Goal: Task Accomplishment & Management: Complete application form

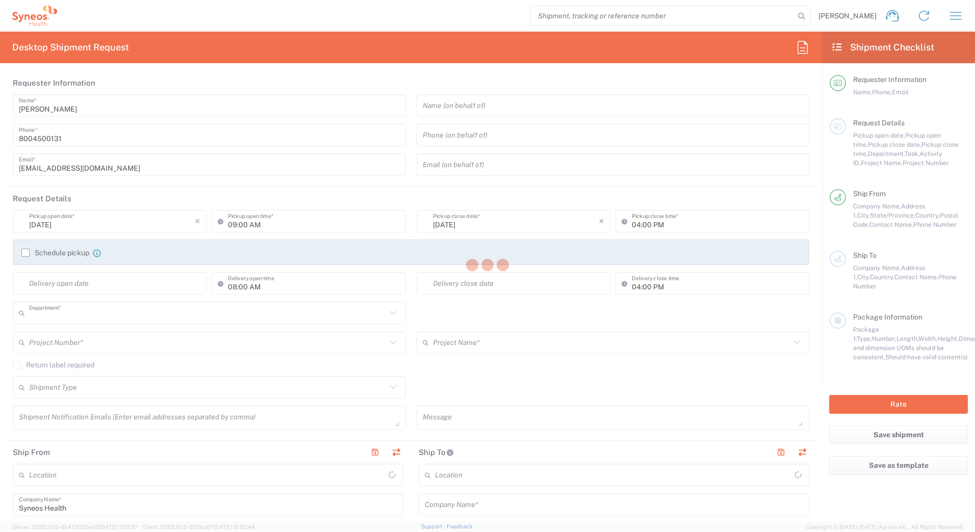
type input "4205"
type input "[US_STATE]"
type input "[GEOGRAPHIC_DATA]"
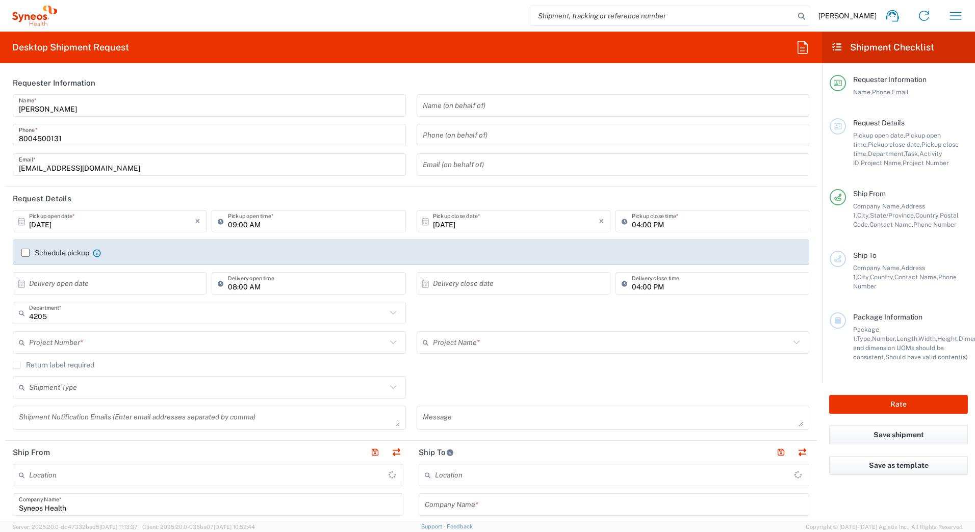
type input "Syneos Health Commercial Servi- [GEOGRAPHIC_DATA] [GEOGRAPHIC_DATA]"
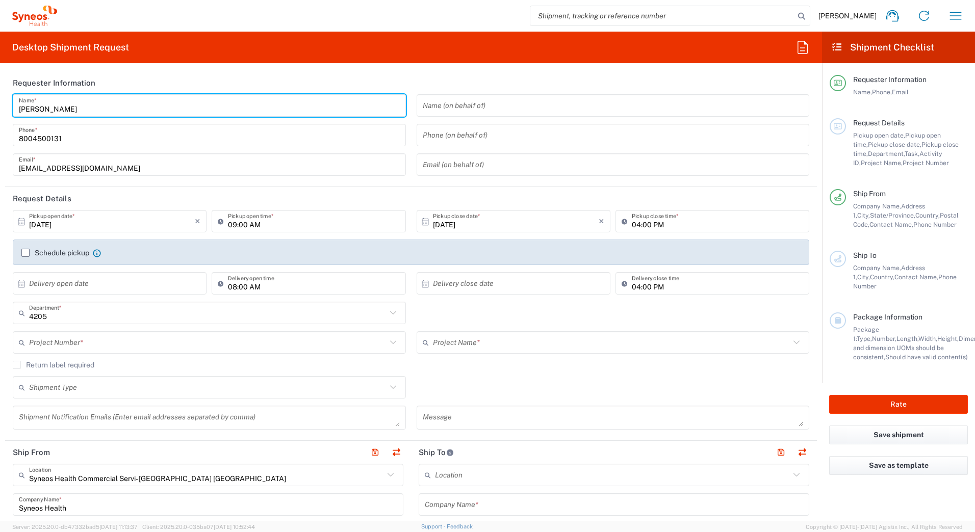
drag, startPoint x: 60, startPoint y: 101, endPoint x: -2, endPoint y: 103, distance: 62.2
click at [0, 103] on html "[PERSON_NAME] Home Shipment estimator Shipment tracking Desktop shipment reques…" at bounding box center [487, 266] width 975 height 532
paste input "Syneos Deployments"
type input "Syneos Deployments"
click at [279, 77] on header "Requester Information" at bounding box center [411, 82] width 812 height 23
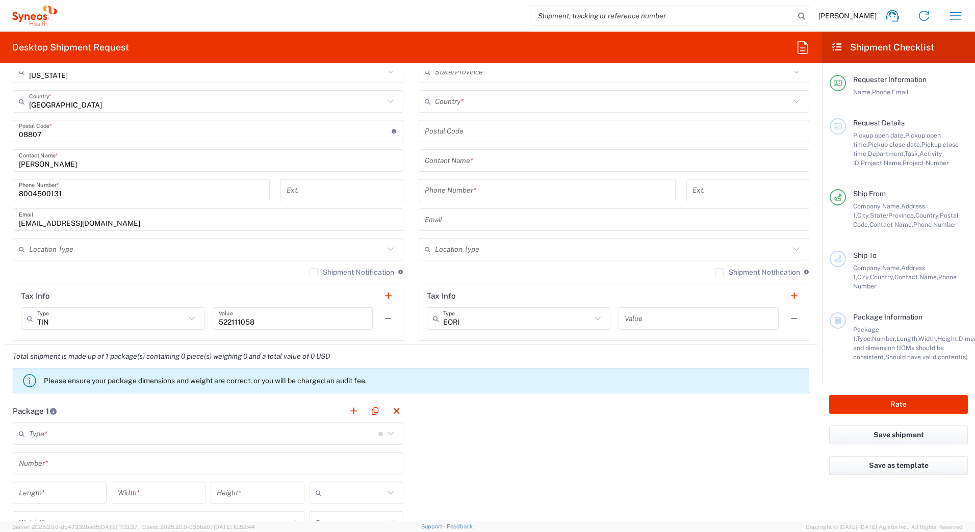
scroll to position [408, 0]
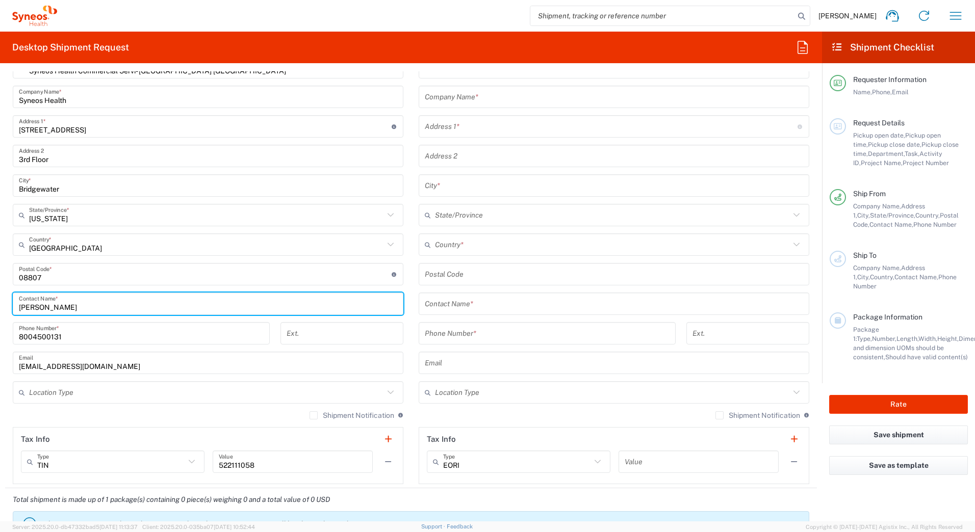
drag, startPoint x: 64, startPoint y: 301, endPoint x: -2, endPoint y: 301, distance: 65.8
click at [0, 301] on html "[PERSON_NAME] Home Shipment estimator Shipment tracking Desktop shipment reques…" at bounding box center [487, 266] width 975 height 532
paste input "Syneos Deployments"
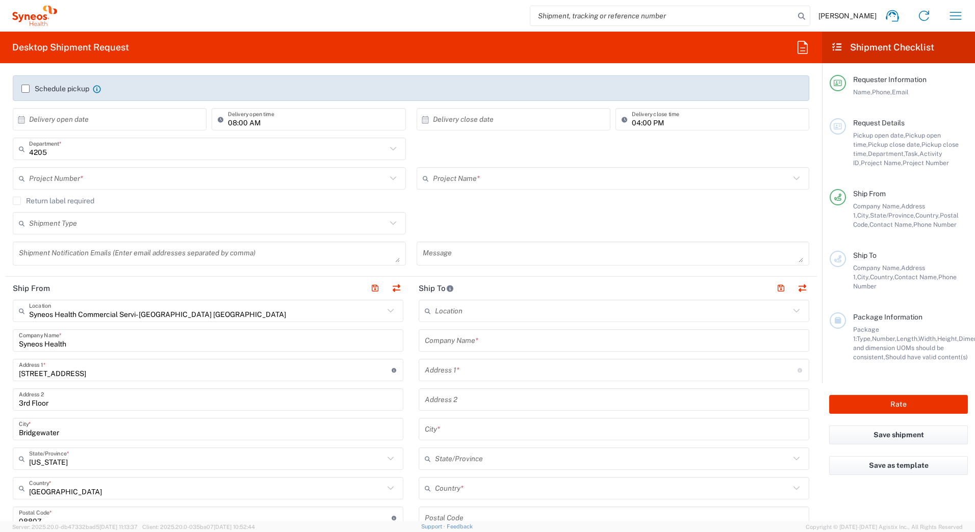
scroll to position [153, 0]
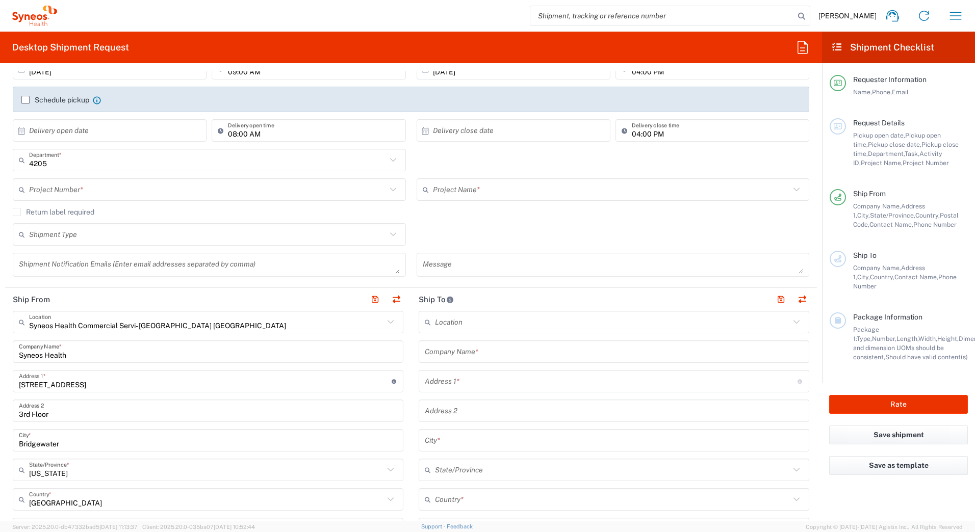
type input "Syneos Deployments"
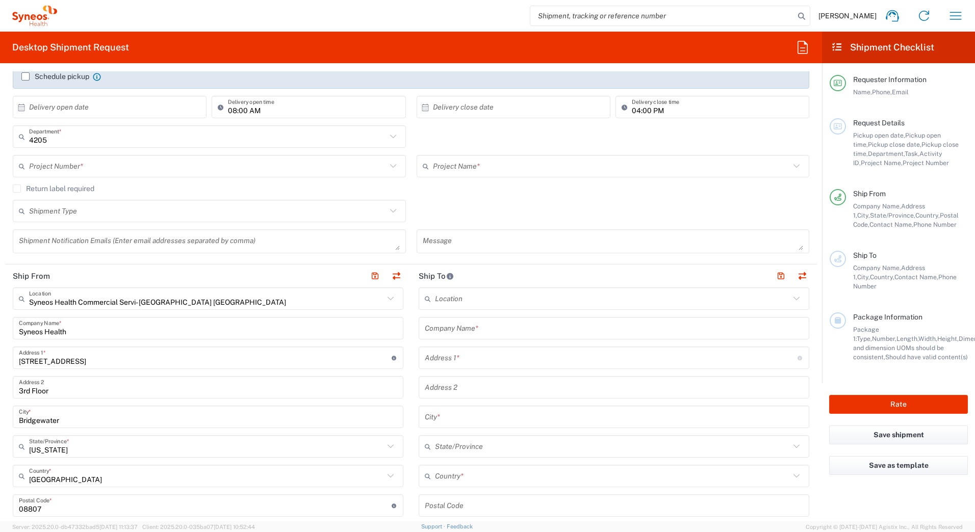
scroll to position [204, 0]
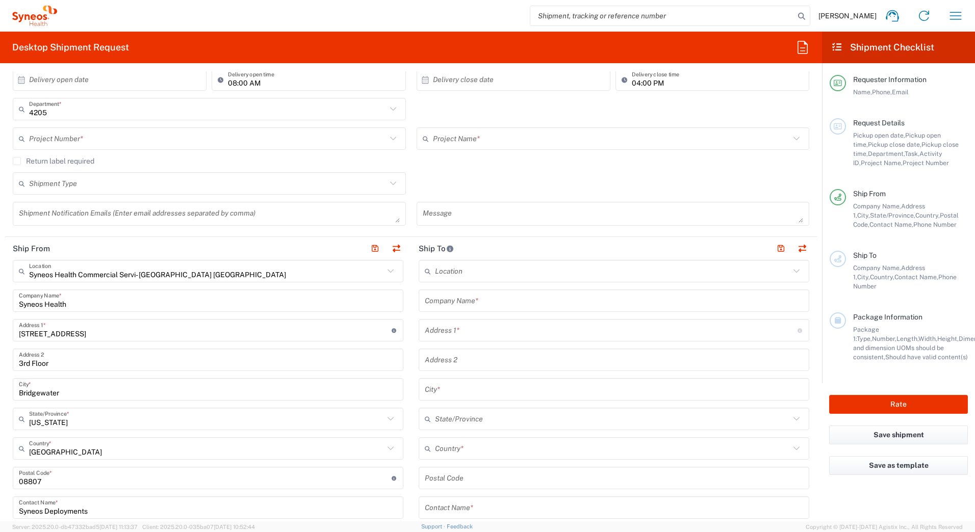
click at [458, 298] on input "text" at bounding box center [614, 301] width 378 height 18
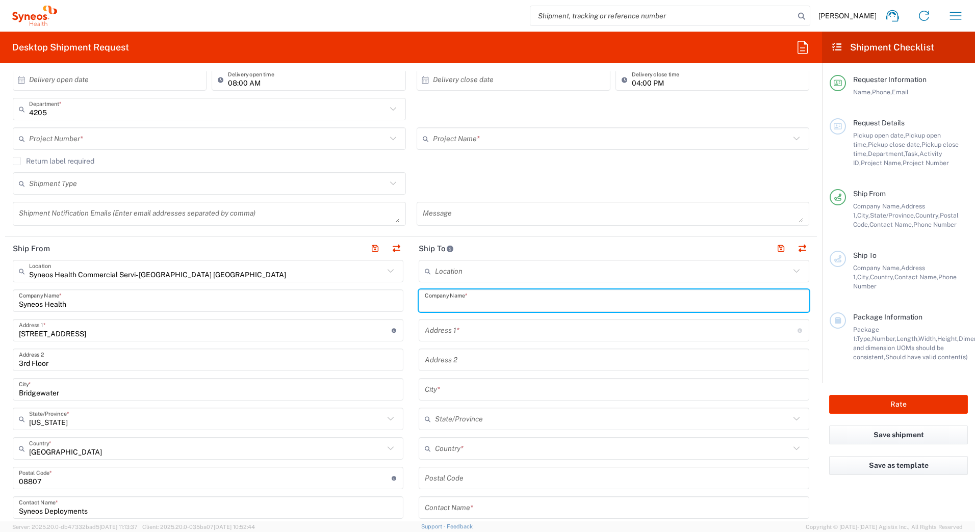
paste input "Syneos Deployments"
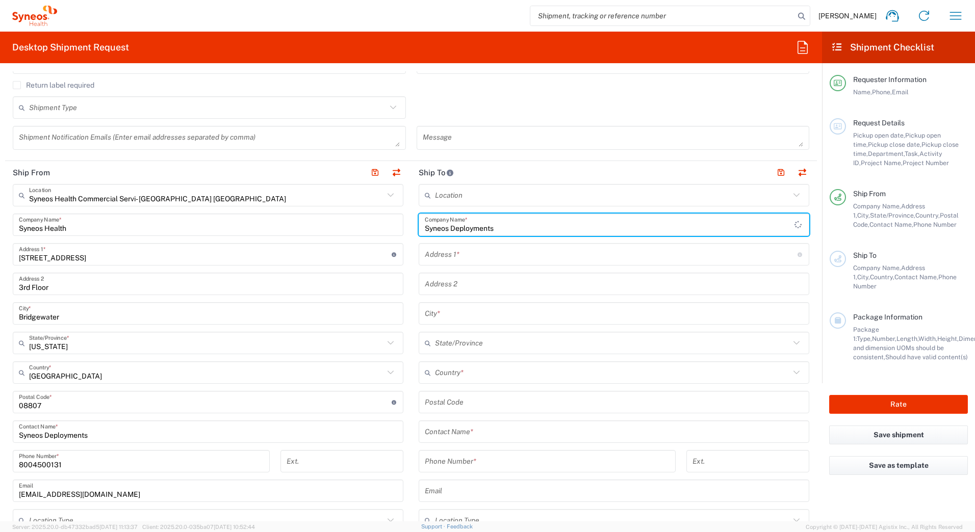
scroll to position [459, 0]
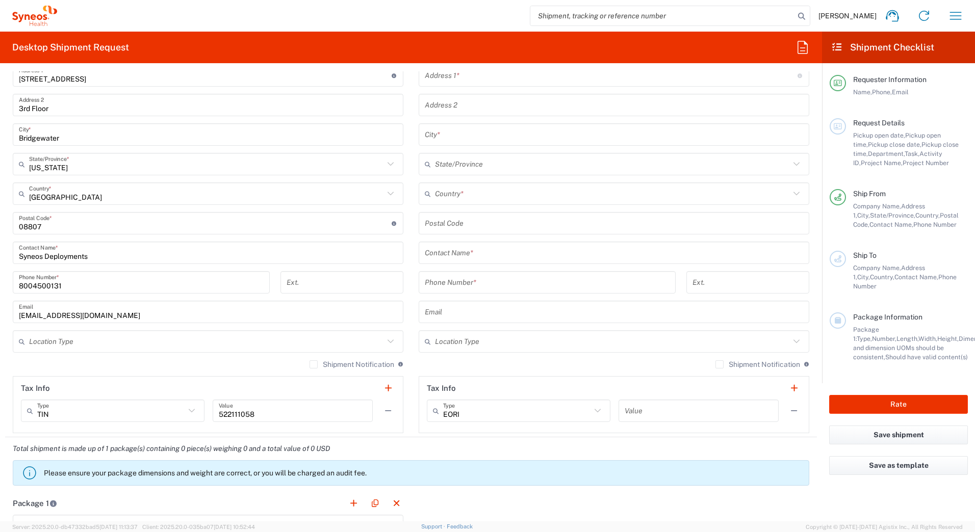
type input "Syneos Deployments"
click at [453, 251] on input "text" at bounding box center [614, 253] width 378 height 18
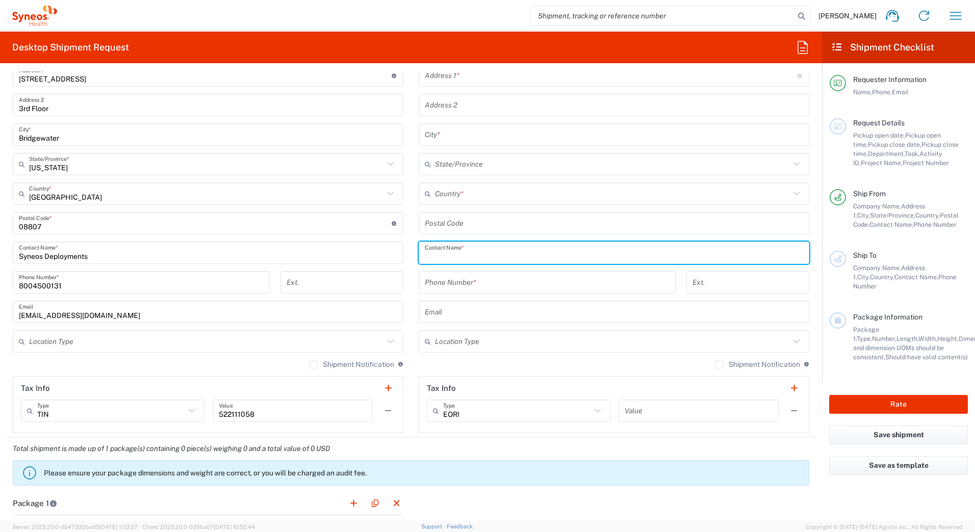
paste input "Syneos Deployments"
type input "Syneos Deployments"
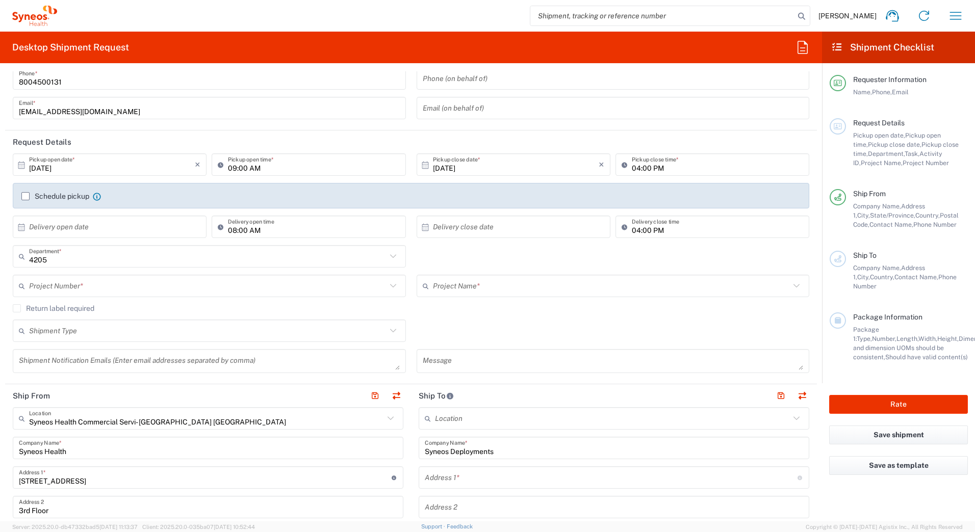
scroll to position [102, 0]
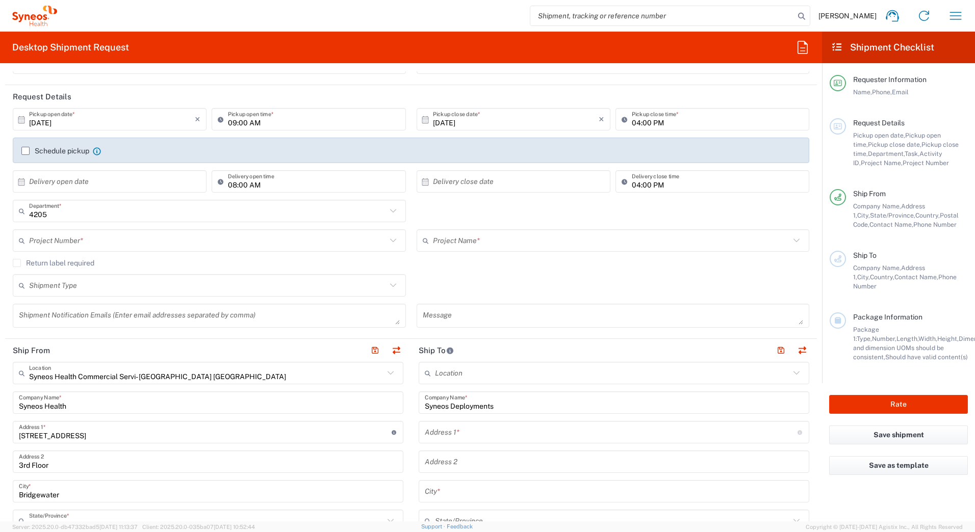
click at [57, 242] on input "text" at bounding box center [207, 241] width 357 height 18
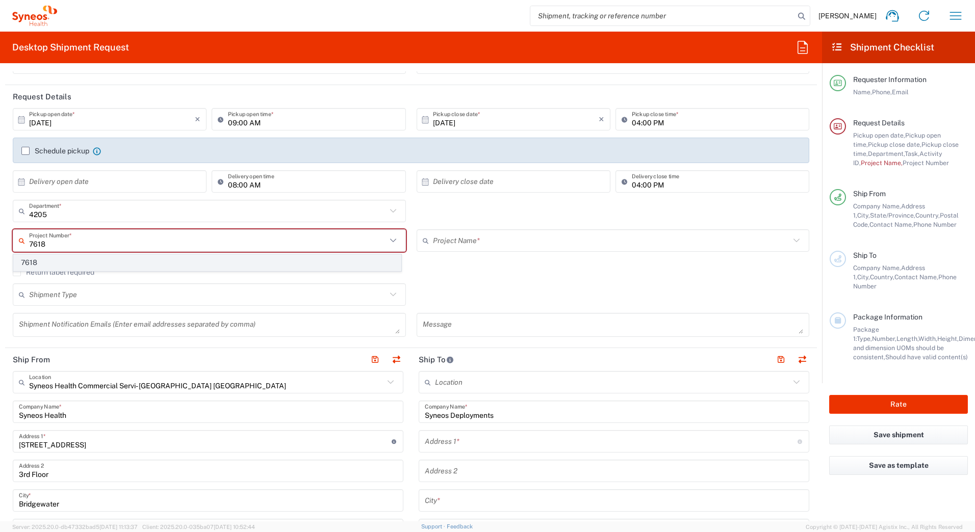
type input "7618"
click at [33, 260] on span "7618" at bounding box center [207, 263] width 387 height 16
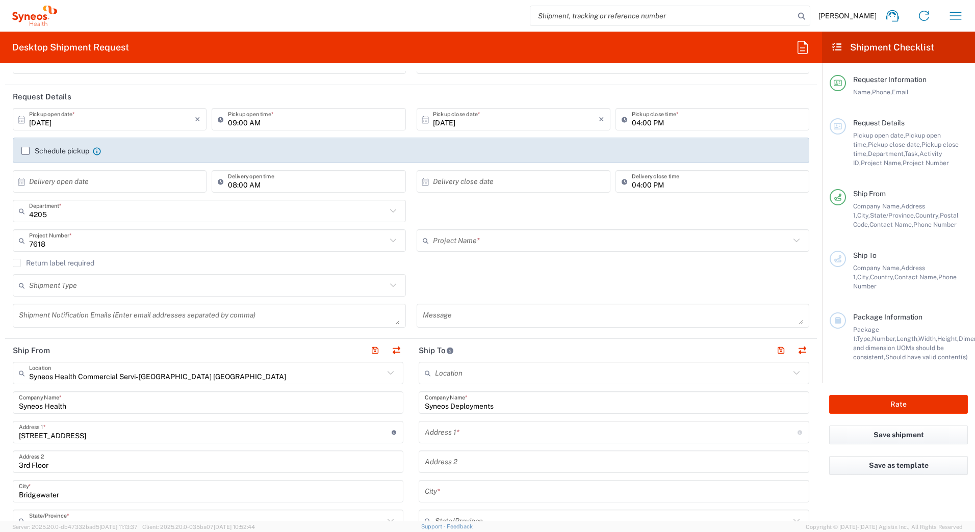
type input "MMS-US - Amgen FAS (7518)"
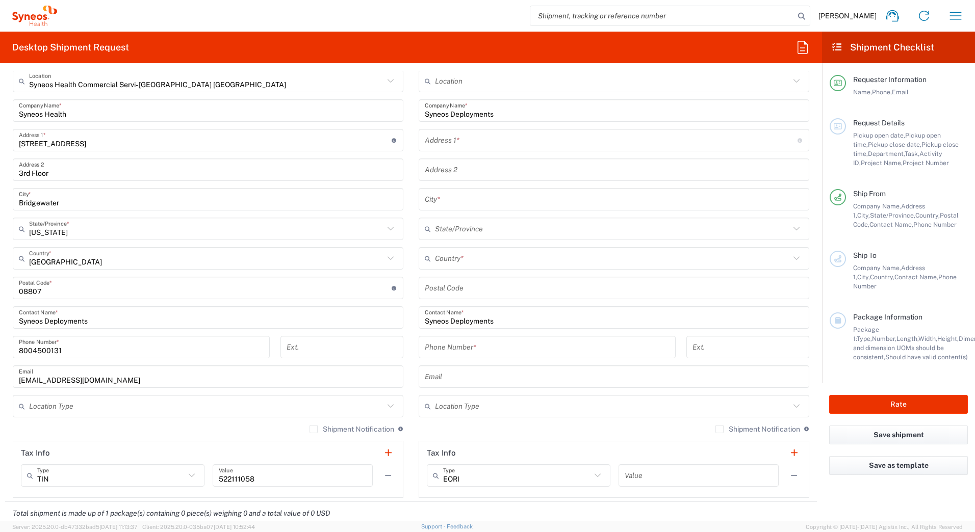
scroll to position [306, 0]
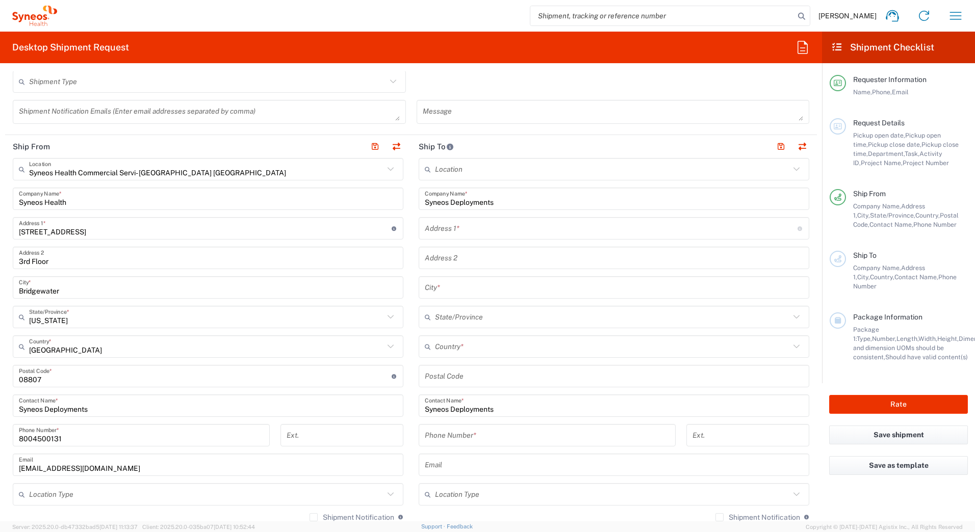
click at [464, 232] on input "text" at bounding box center [611, 229] width 373 height 18
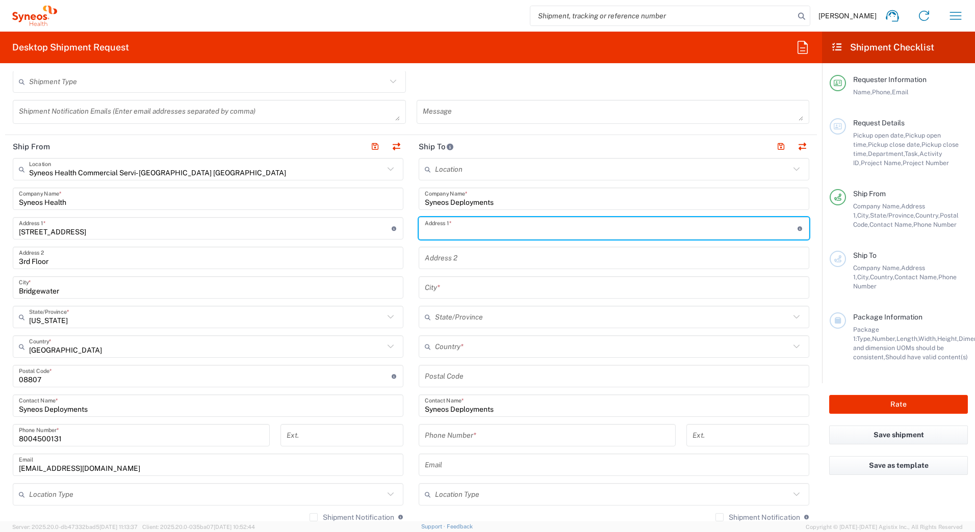
paste input "[STREET_ADDRESS][PERSON_NAME]"
type input "[STREET_ADDRESS][PERSON_NAME]"
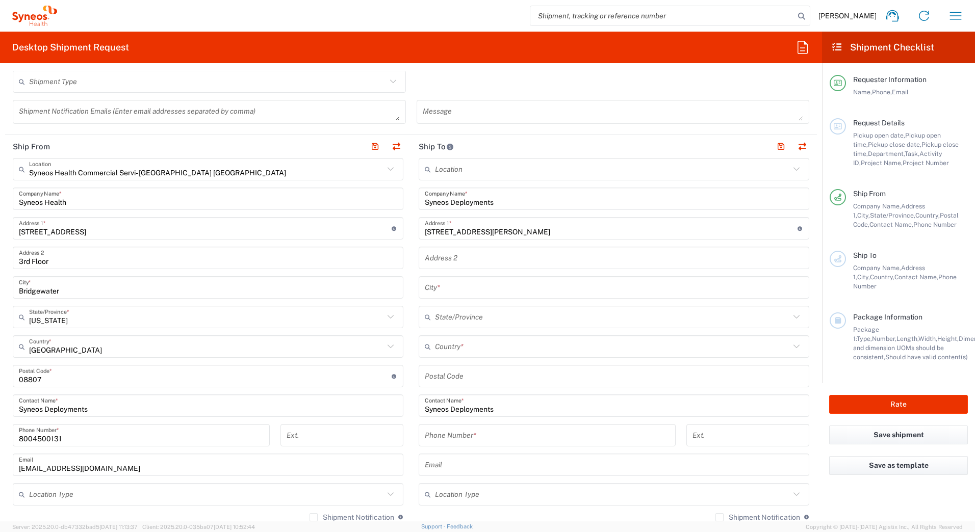
click at [432, 289] on input "text" at bounding box center [614, 288] width 378 height 18
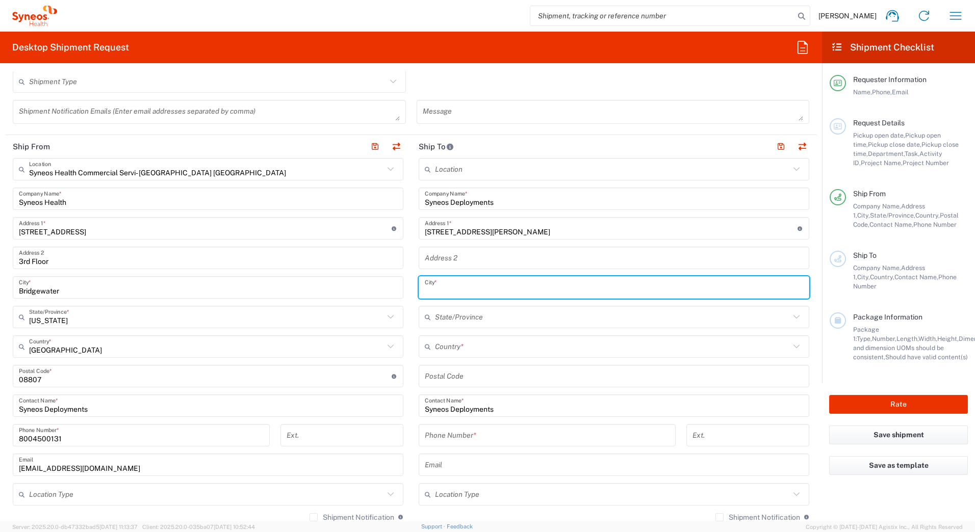
paste input "[PERSON_NAME]"
type input "[PERSON_NAME]"
click at [443, 351] on input "text" at bounding box center [612, 347] width 355 height 18
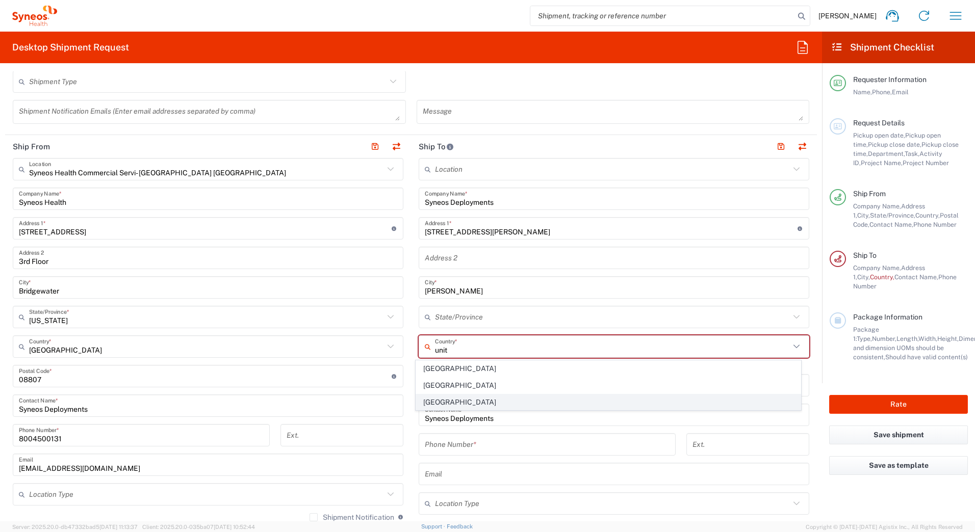
click at [427, 396] on span "[GEOGRAPHIC_DATA]" at bounding box center [608, 403] width 385 height 16
type input "[GEOGRAPHIC_DATA]"
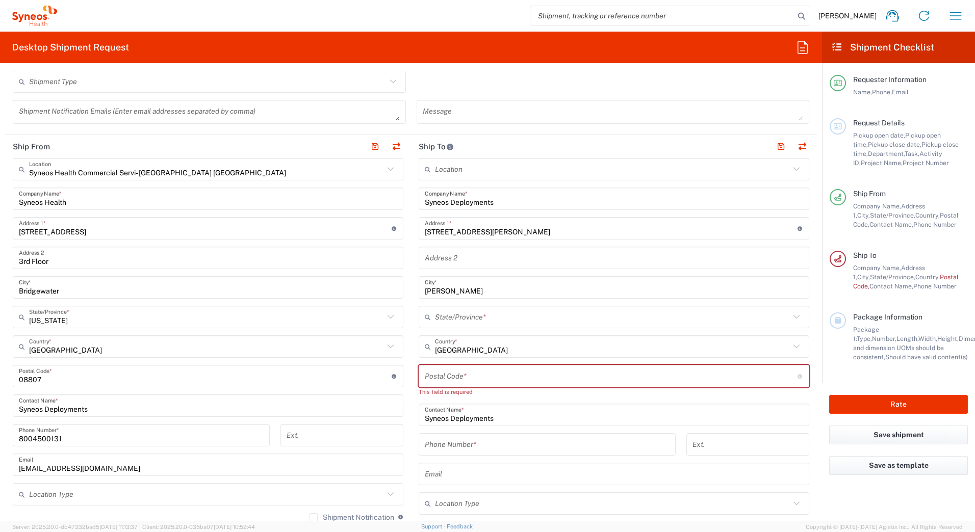
click at [432, 377] on input "undefined" at bounding box center [611, 377] width 373 height 18
click at [444, 372] on input "undefined" at bounding box center [611, 377] width 373 height 18
paste input "27893"
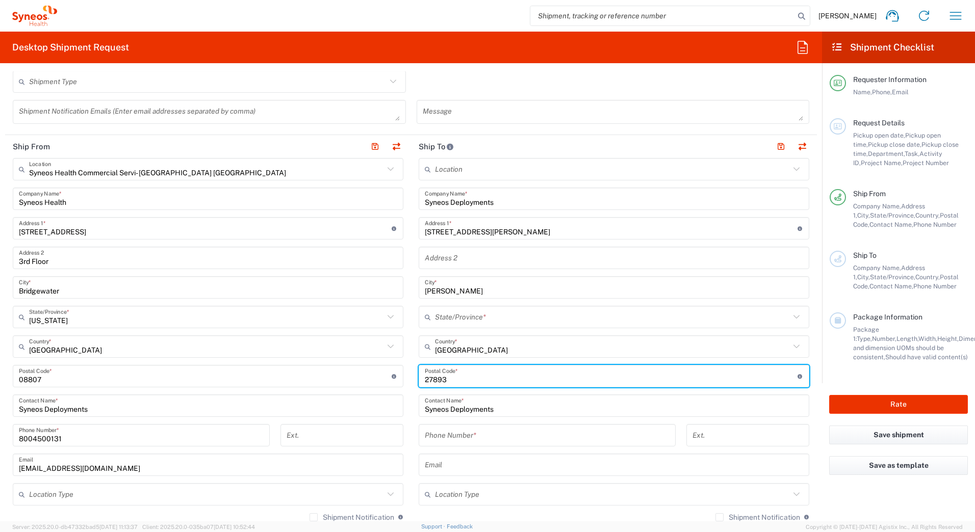
type input "27893"
click at [435, 320] on input "text" at bounding box center [612, 317] width 355 height 18
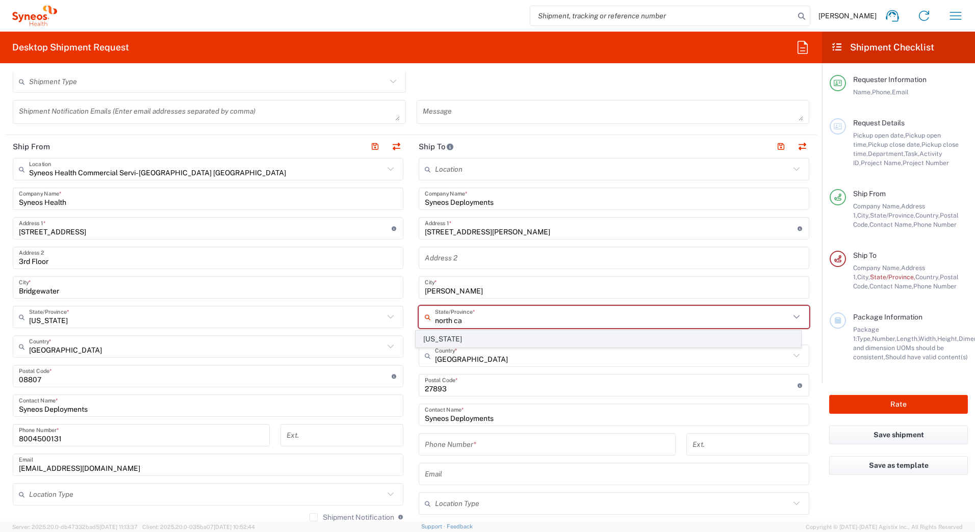
click at [433, 338] on span "[US_STATE]" at bounding box center [608, 339] width 385 height 16
type input "[US_STATE]"
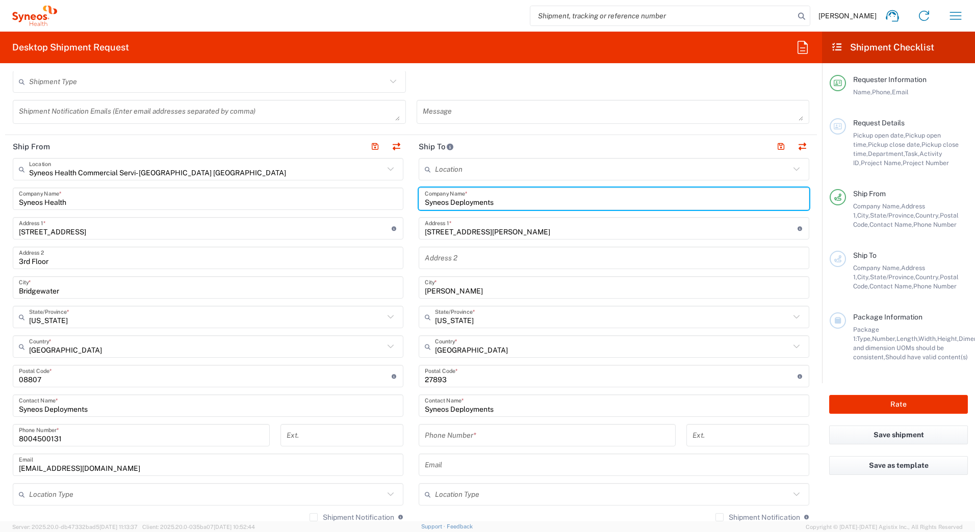
drag, startPoint x: 494, startPoint y: 200, endPoint x: 402, endPoint y: 201, distance: 91.8
click at [402, 201] on div "Ship From Syneos Health Commercial Servi- [GEOGRAPHIC_DATA] [GEOGRAPHIC_DATA] L…" at bounding box center [411, 362] width 812 height 455
paste input "[PERSON_NAME]"
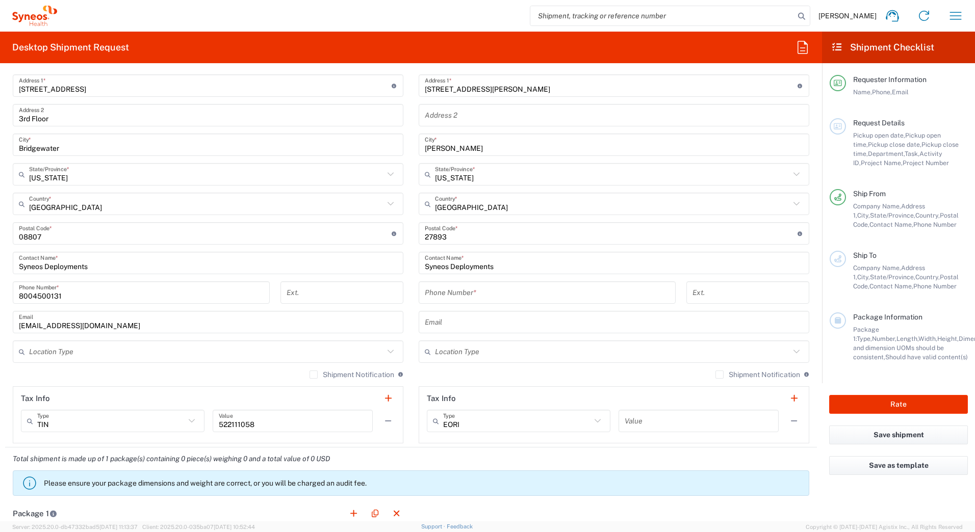
scroll to position [459, 0]
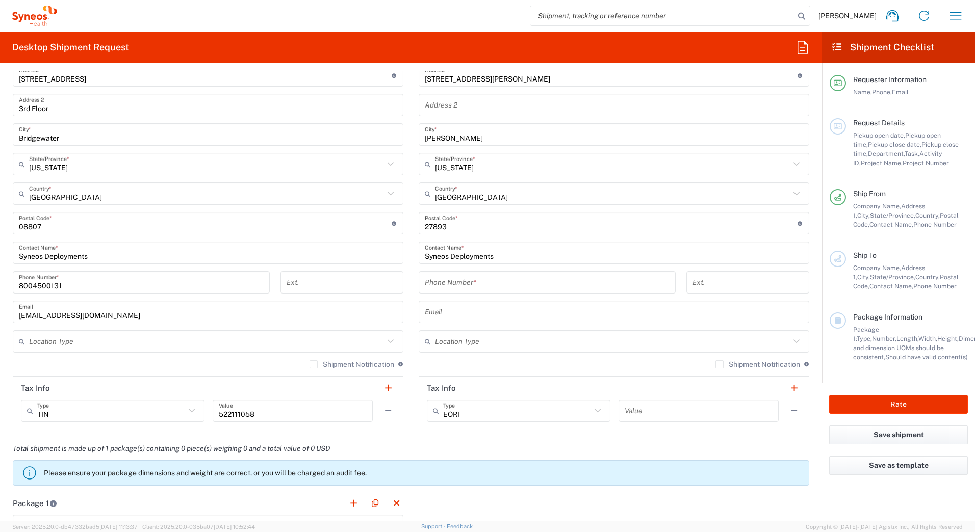
type input "[PERSON_NAME]"
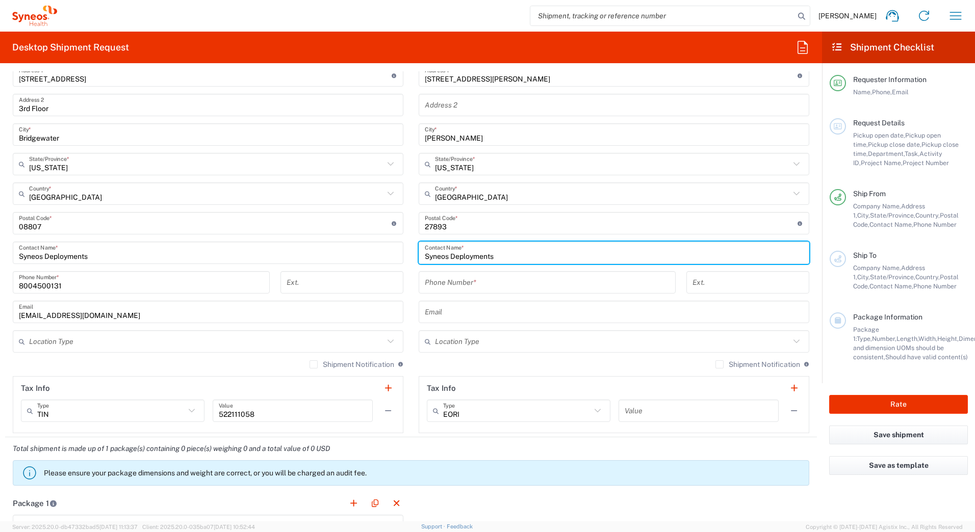
drag, startPoint x: 504, startPoint y: 256, endPoint x: 408, endPoint y: 257, distance: 95.8
click at [411, 257] on main "Location [PERSON_NAME] LLC-[GEOGRAPHIC_DATA] [GEOGRAPHIC_DATA] [GEOGRAPHIC_DATA…" at bounding box center [614, 219] width 406 height 428
paste input "[PERSON_NAME]"
click at [495, 254] on input "[PERSON_NAME]" at bounding box center [614, 253] width 378 height 18
type input "[PERSON_NAME]"
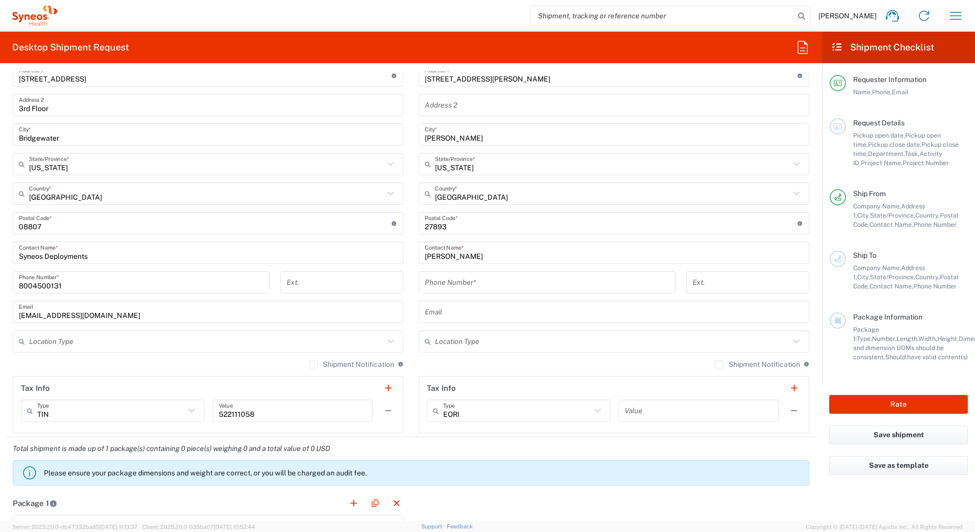
click at [468, 277] on input "tel" at bounding box center [547, 283] width 245 height 18
paste input "2522992272"
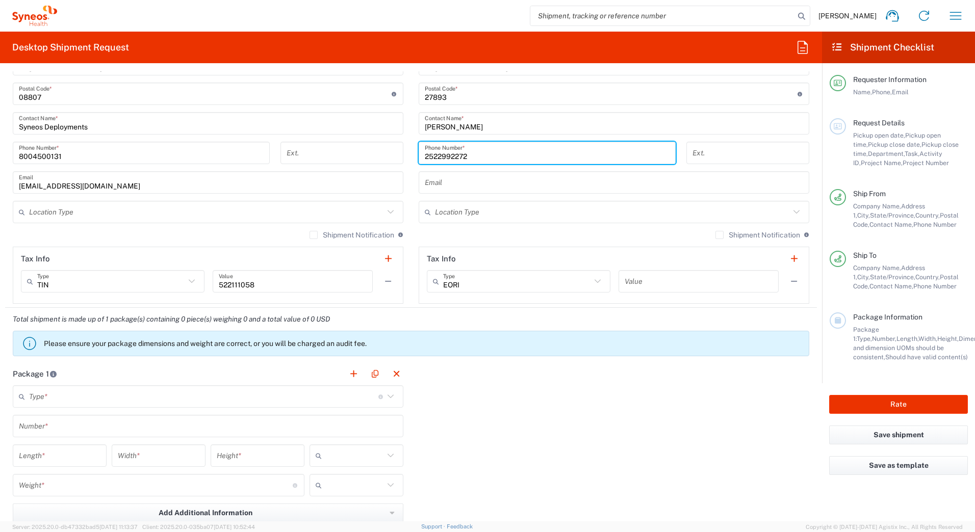
scroll to position [612, 0]
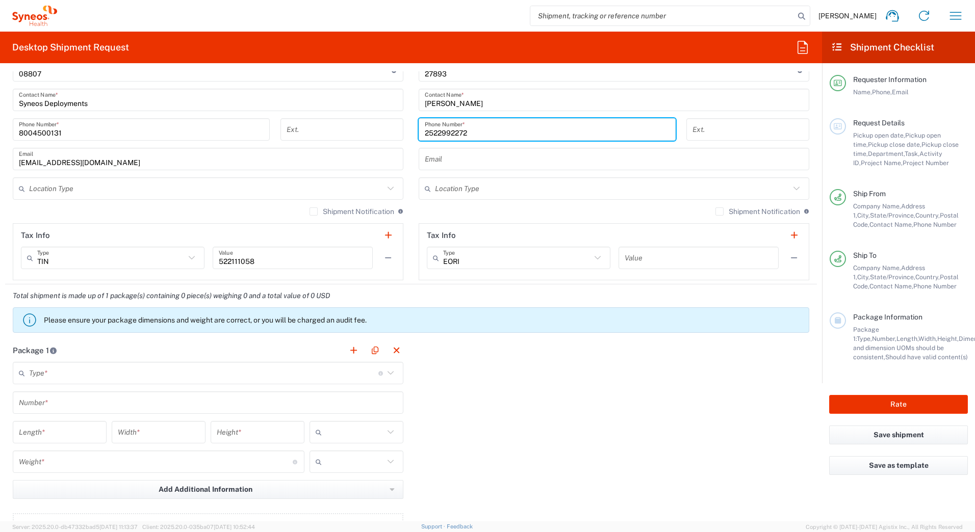
type input "2522992272"
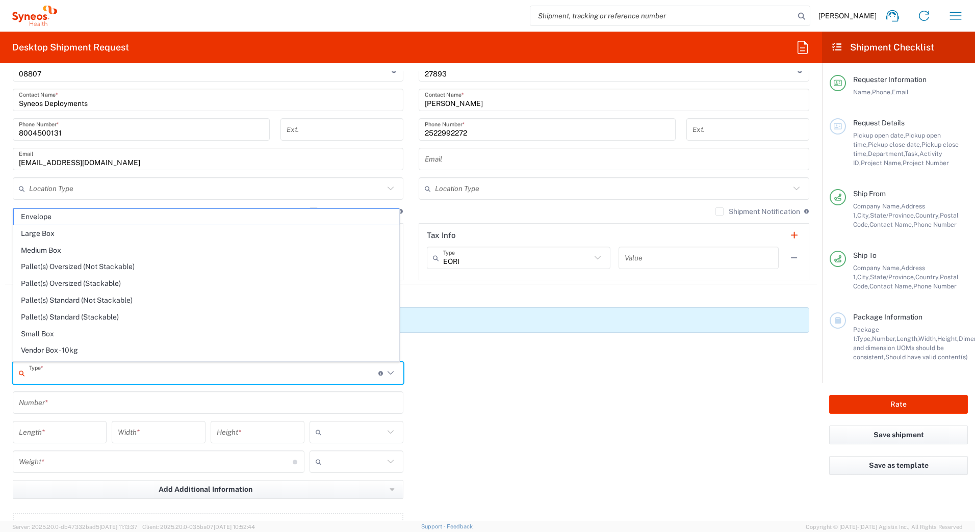
click at [99, 373] on input "text" at bounding box center [203, 374] width 349 height 18
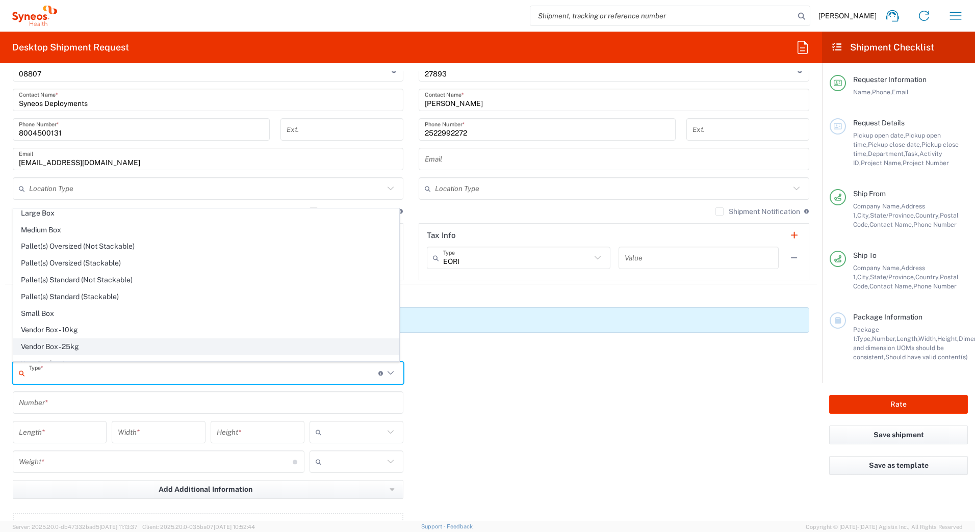
scroll to position [31, 0]
click at [64, 353] on span "Your Packaging" at bounding box center [206, 353] width 385 height 16
type input "Your Packaging"
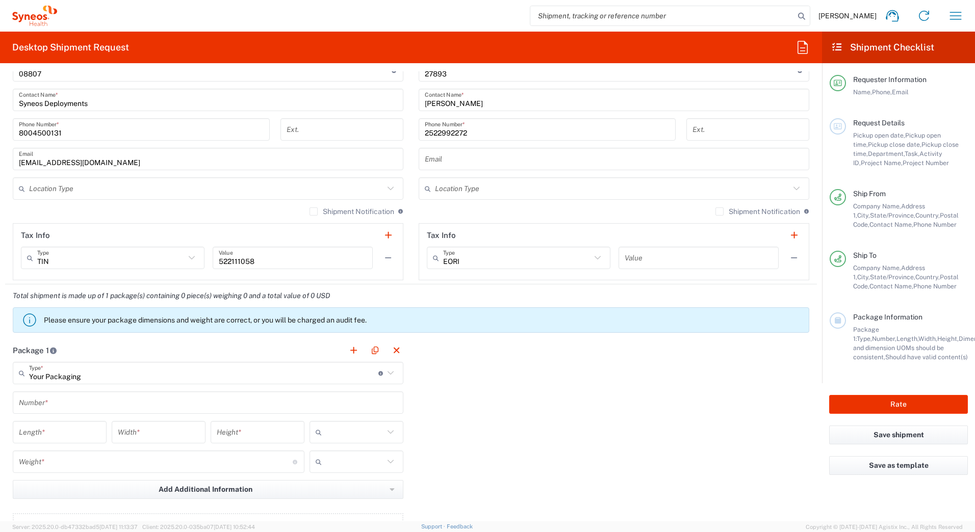
click at [56, 405] on input "text" at bounding box center [208, 403] width 378 height 18
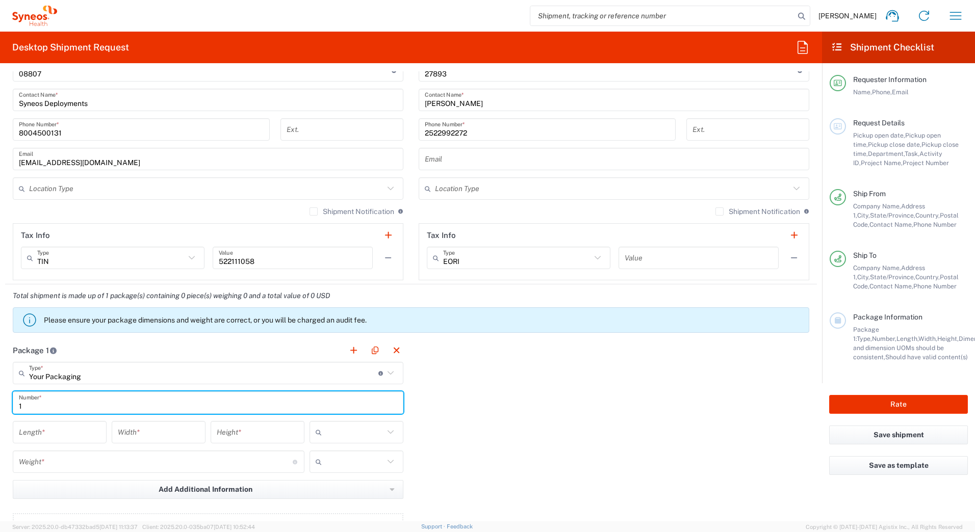
type input "1"
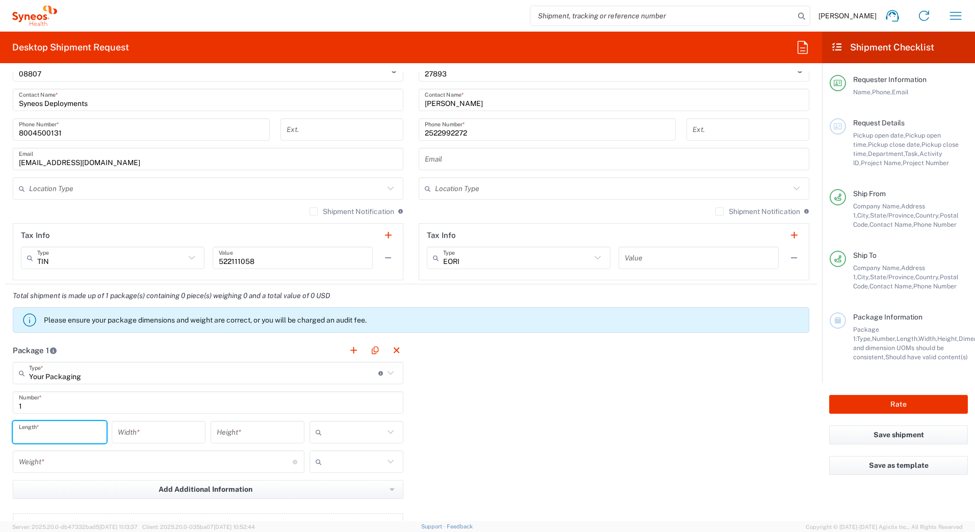
click at [36, 431] on input "number" at bounding box center [60, 433] width 82 height 18
click at [44, 433] on input "number" at bounding box center [60, 433] width 82 height 18
type input "20"
type input "16"
type input "5"
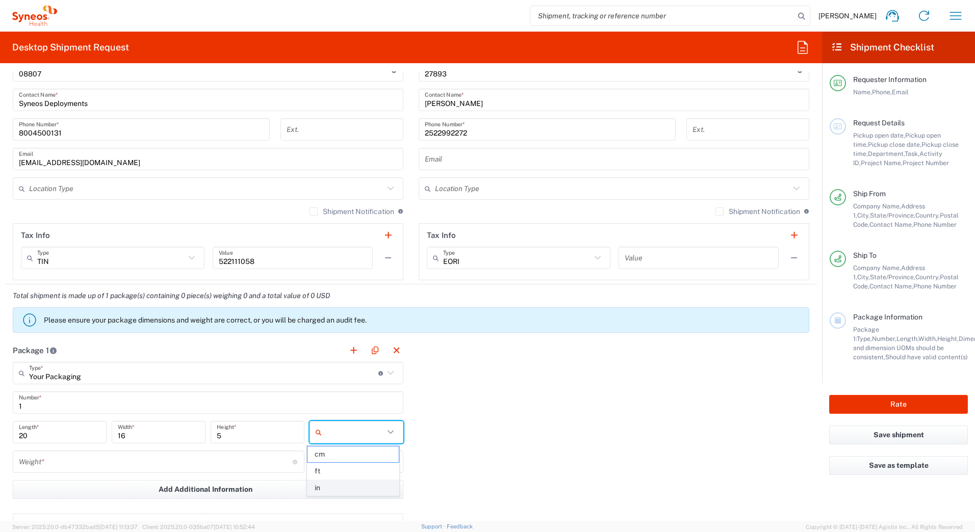
click at [352, 488] on span "in" at bounding box center [352, 488] width 91 height 16
type input "in"
click at [54, 465] on input "number" at bounding box center [156, 462] width 274 height 18
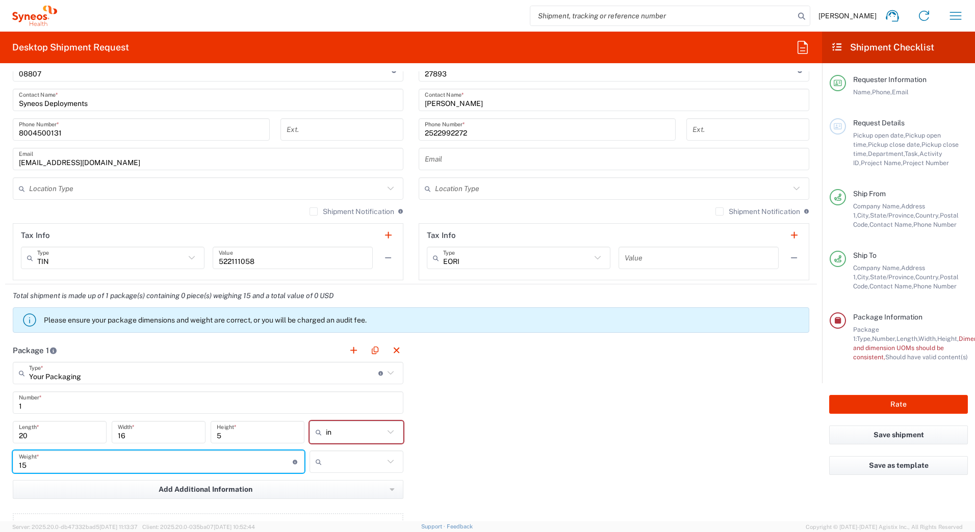
type input "15"
click at [353, 467] on input "text" at bounding box center [355, 462] width 58 height 16
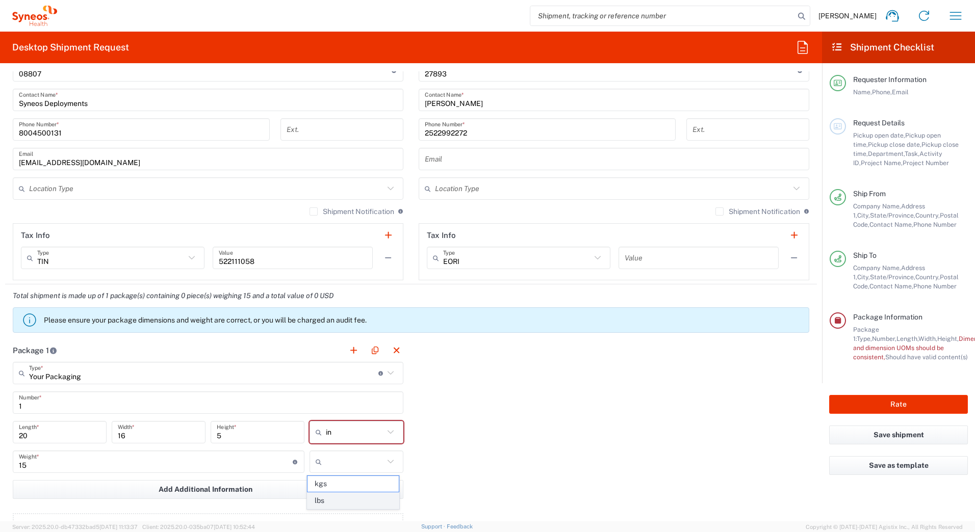
click at [339, 500] on span "lbs" at bounding box center [352, 501] width 91 height 16
type input "lbs"
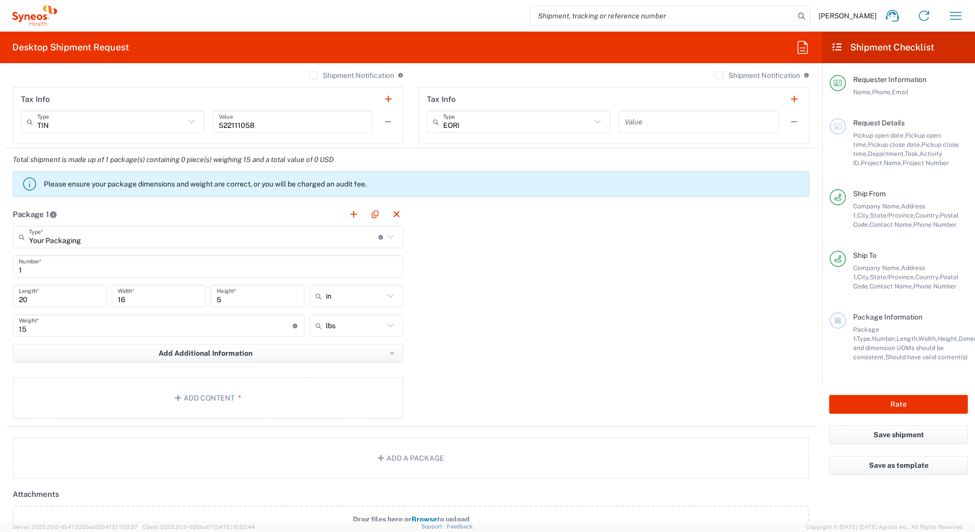
scroll to position [765, 0]
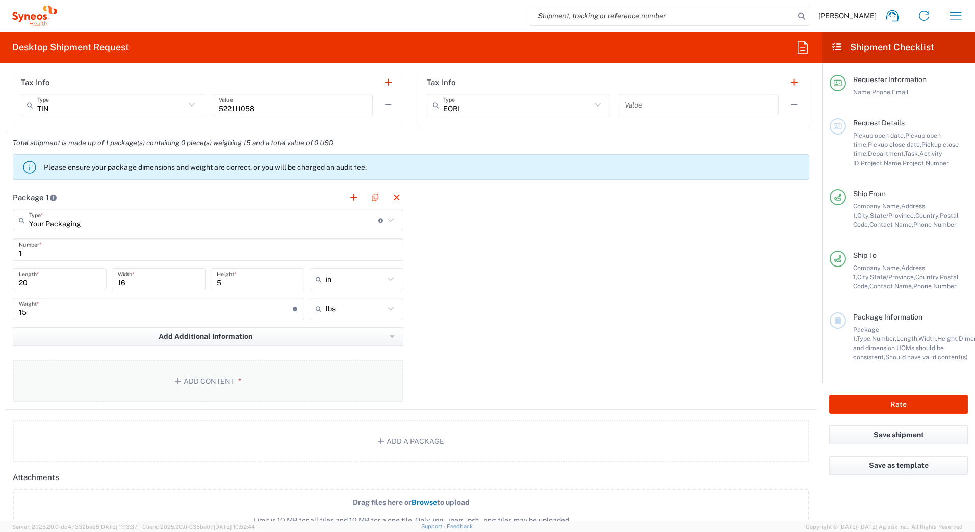
click at [191, 384] on button "Add Content *" at bounding box center [208, 381] width 391 height 42
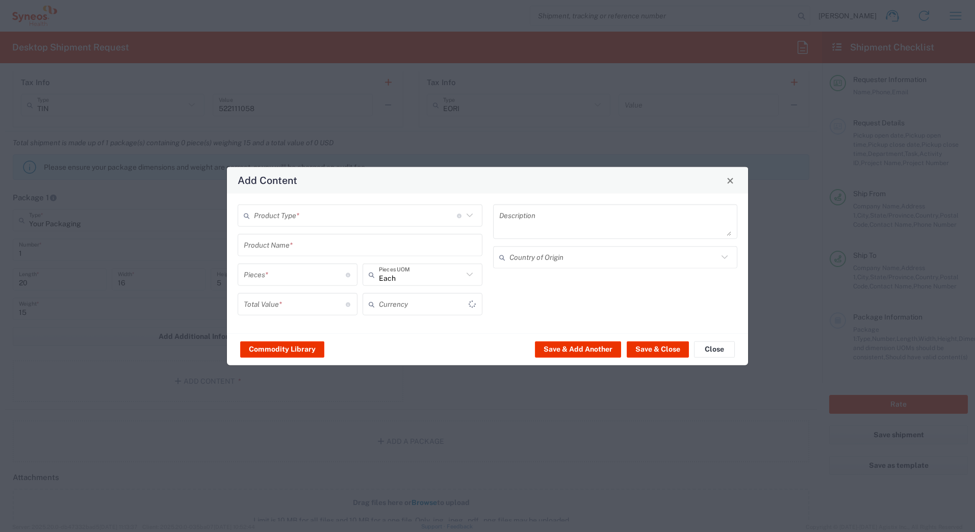
type input "US Dollar"
click at [308, 217] on input "text" at bounding box center [355, 215] width 203 height 18
click at [292, 256] on span "General Commodity" at bounding box center [360, 255] width 243 height 16
type input "General Commodity"
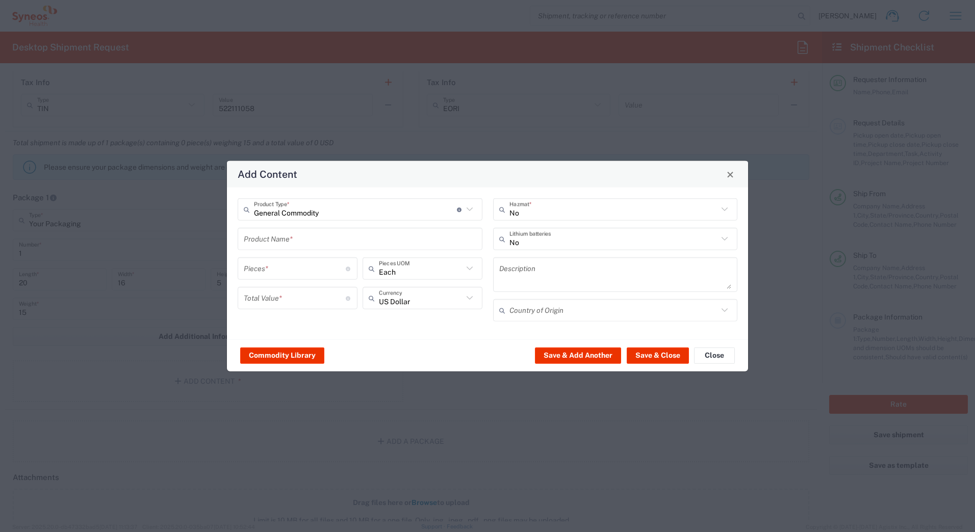
click at [281, 236] on input "text" at bounding box center [360, 239] width 232 height 18
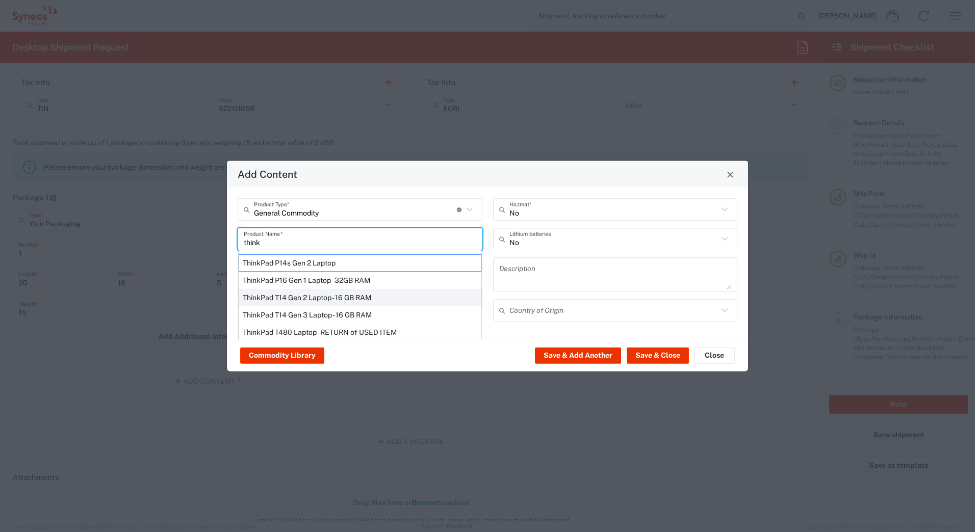
click at [265, 299] on div "ThinkPad T14 Gen 2 Laptop - 16 GB RAM" at bounding box center [360, 297] width 243 height 17
type input "ThinkPad T14 Gen 2 Laptop - 16 GB RAM"
type input "1"
type textarea "Intel Core i7-1156G7 vProÂ® Processor - 14"- 16 GB RAM - 512 GB SSD"
type input "[GEOGRAPHIC_DATA]"
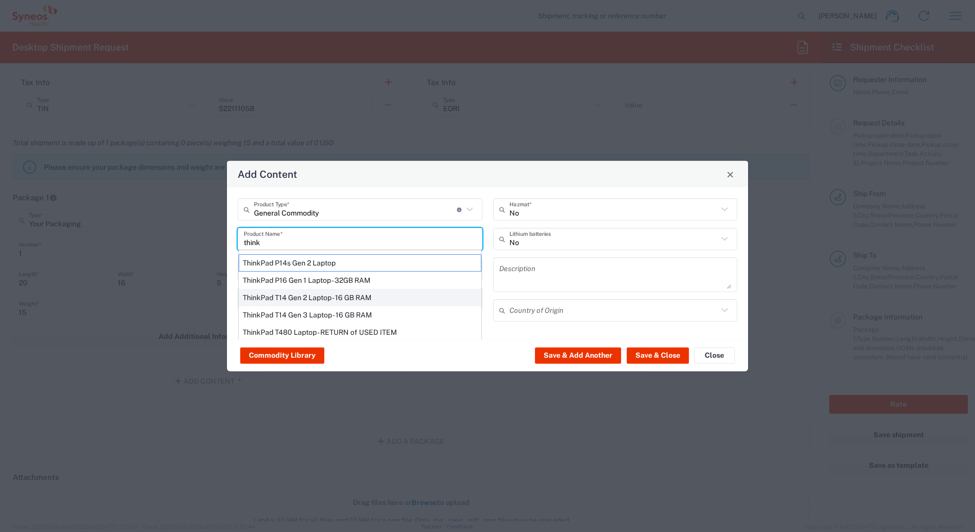
type input "Yes"
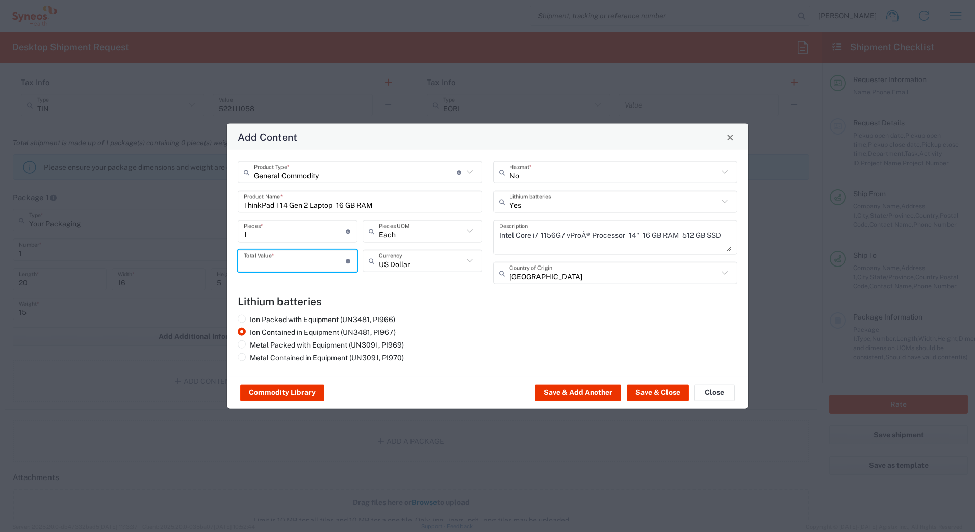
click at [261, 258] on input "number" at bounding box center [295, 261] width 102 height 18
type input "1000"
click at [557, 391] on button "Save & Add Another" at bounding box center [578, 393] width 86 height 16
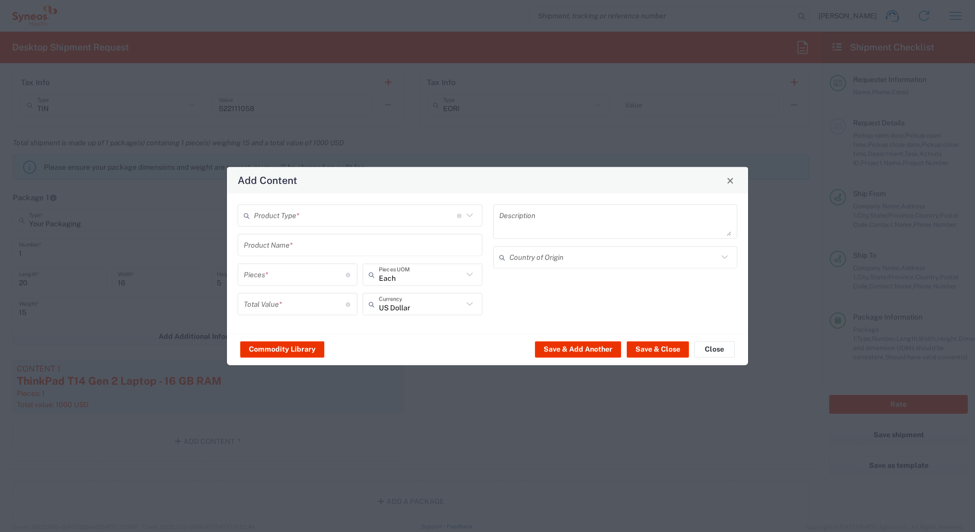
click at [259, 213] on input "text" at bounding box center [355, 215] width 203 height 18
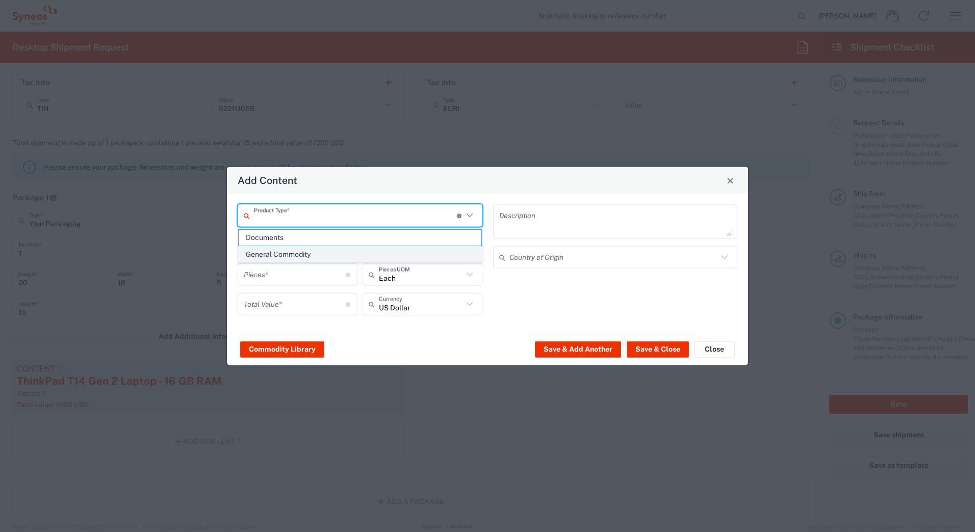
click at [259, 254] on span "General Commodity" at bounding box center [360, 255] width 243 height 16
type input "General Commodity"
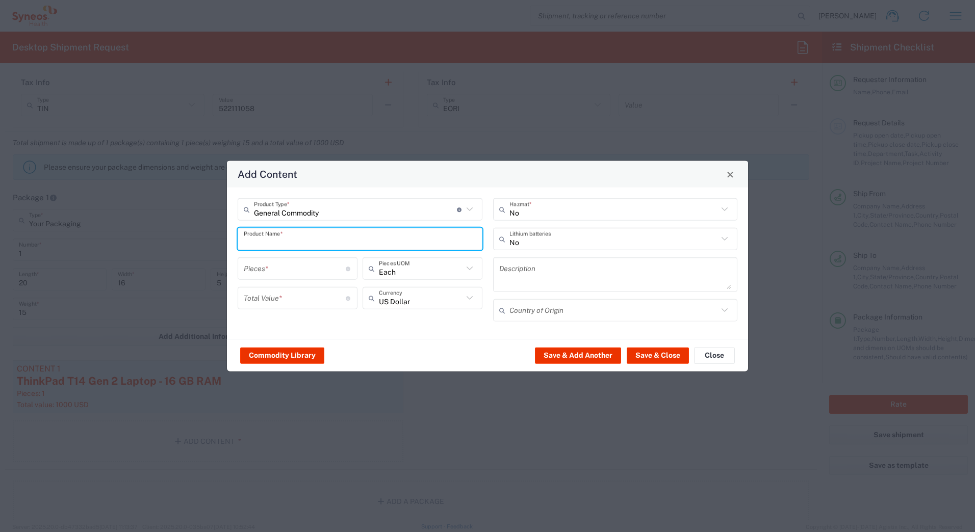
click at [256, 242] on input "text" at bounding box center [360, 239] width 232 height 18
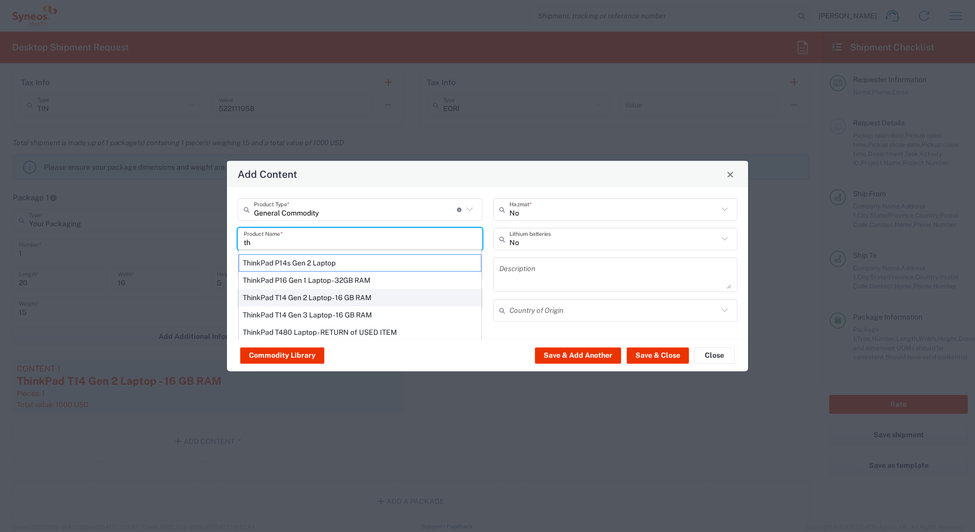
type input "t"
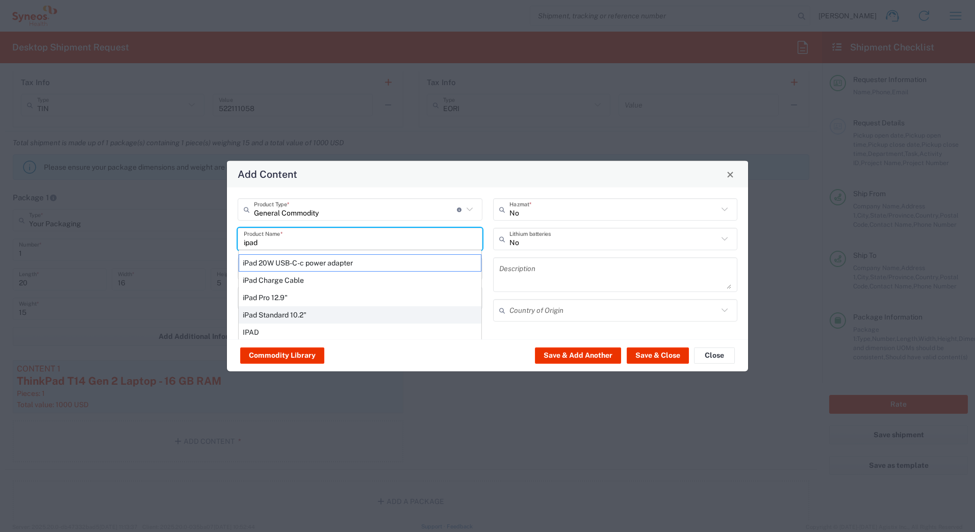
click at [259, 316] on div "iPad Standard 10.2"" at bounding box center [360, 314] width 243 height 17
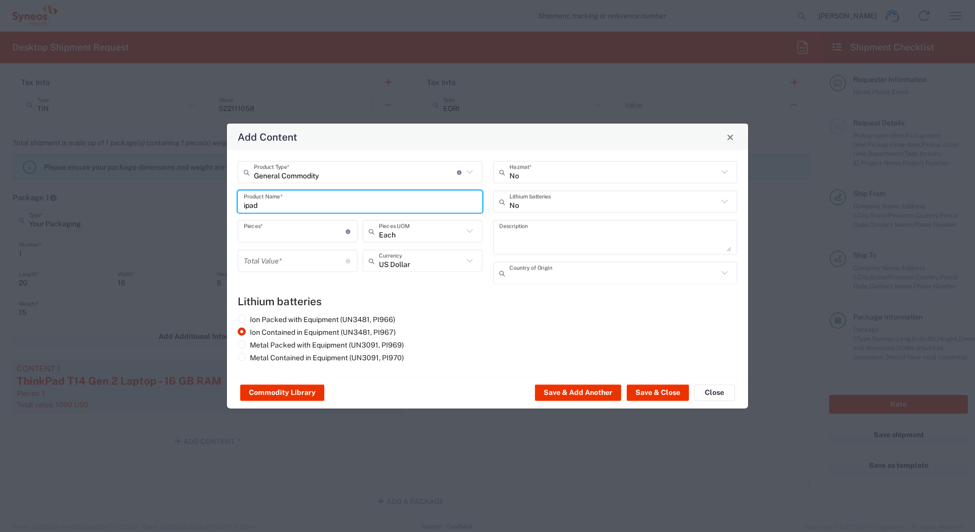
type input "iPad Standard 10.2""
type input "1"
type textarea "iPad Standard 10.2""
type input "[GEOGRAPHIC_DATA]"
type input "Yes"
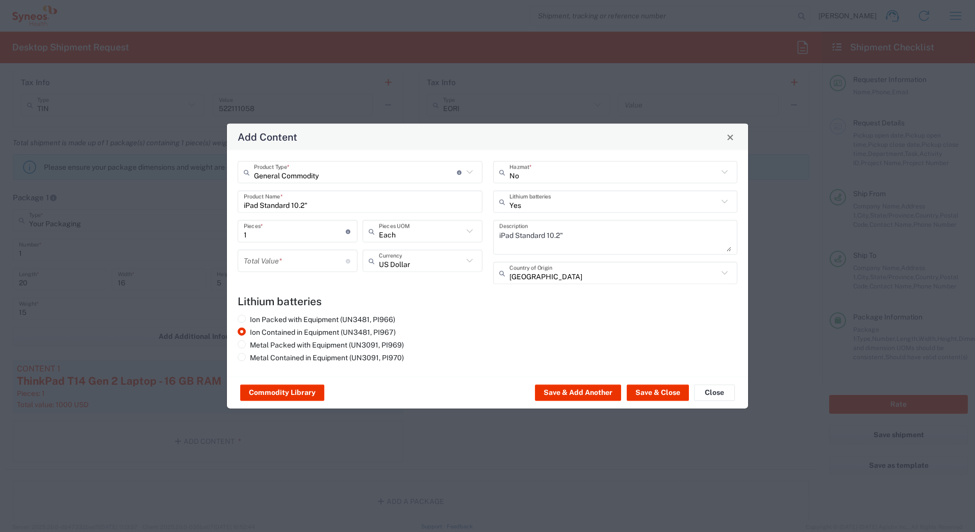
click at [265, 262] on input "number" at bounding box center [295, 261] width 102 height 18
type input "1000"
click at [652, 388] on button "Save & Close" at bounding box center [658, 393] width 62 height 16
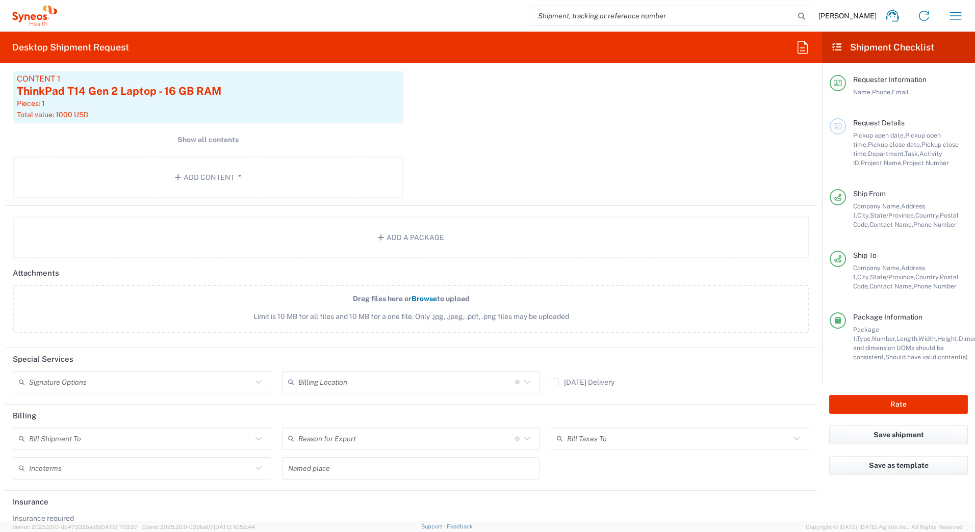
scroll to position [1090, 0]
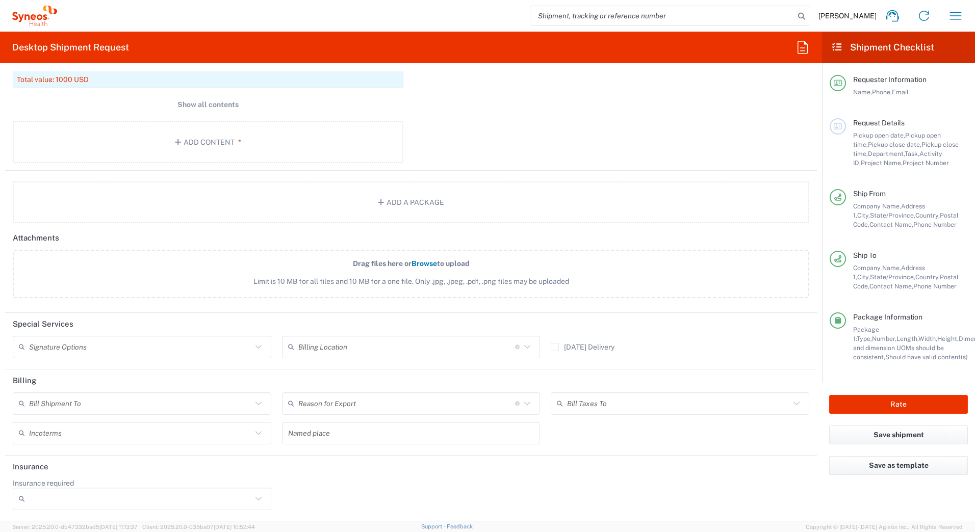
click at [174, 349] on input "text" at bounding box center [140, 347] width 223 height 18
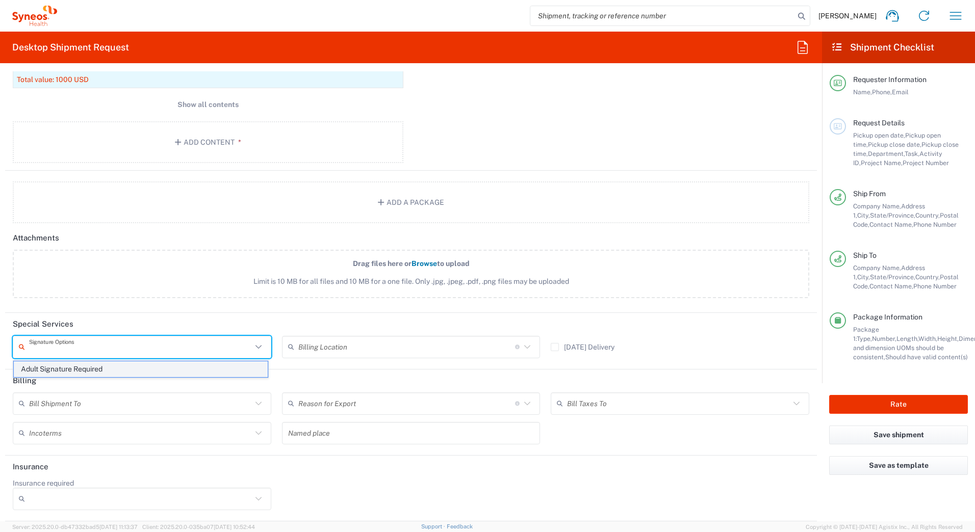
click at [137, 373] on span "Adult Signature Required" at bounding box center [141, 369] width 254 height 16
type input "Adult Signature Required"
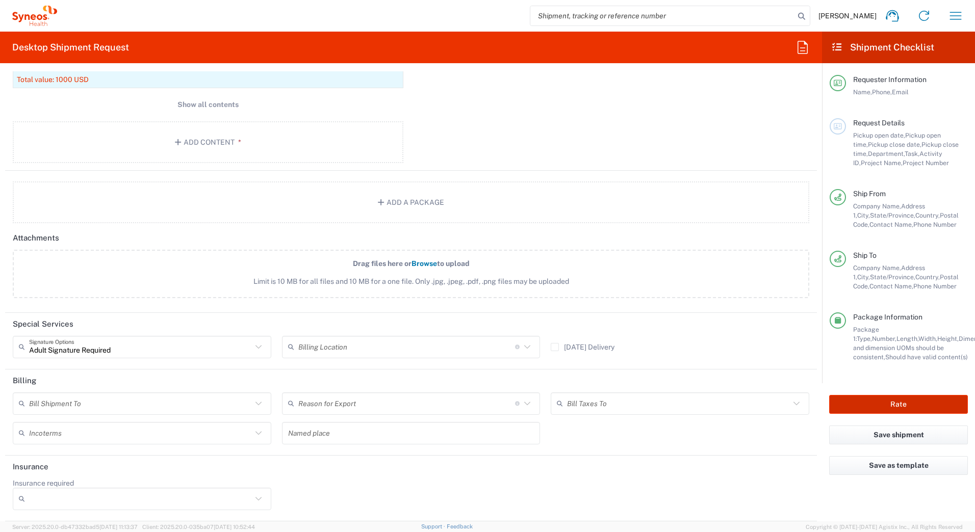
click at [875, 398] on button "Rate" at bounding box center [898, 404] width 139 height 19
type input "7618"
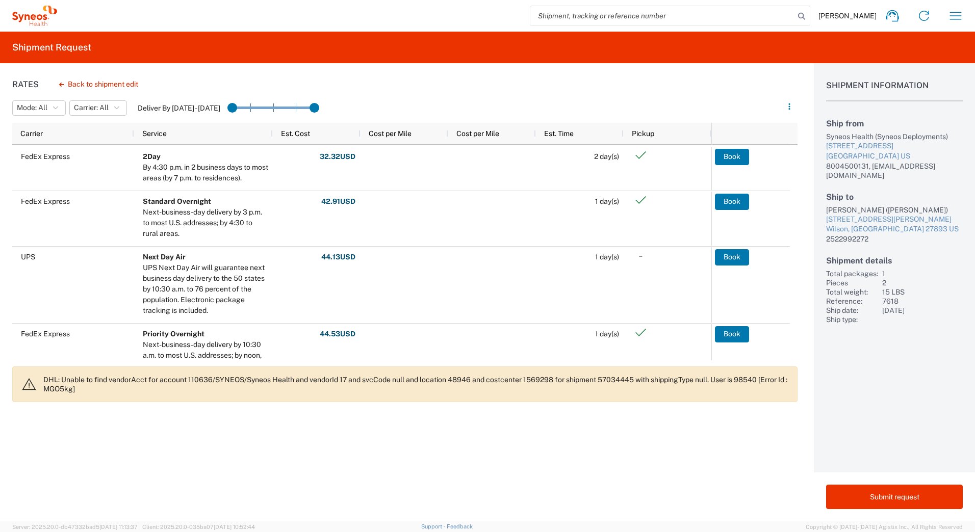
scroll to position [255, 0]
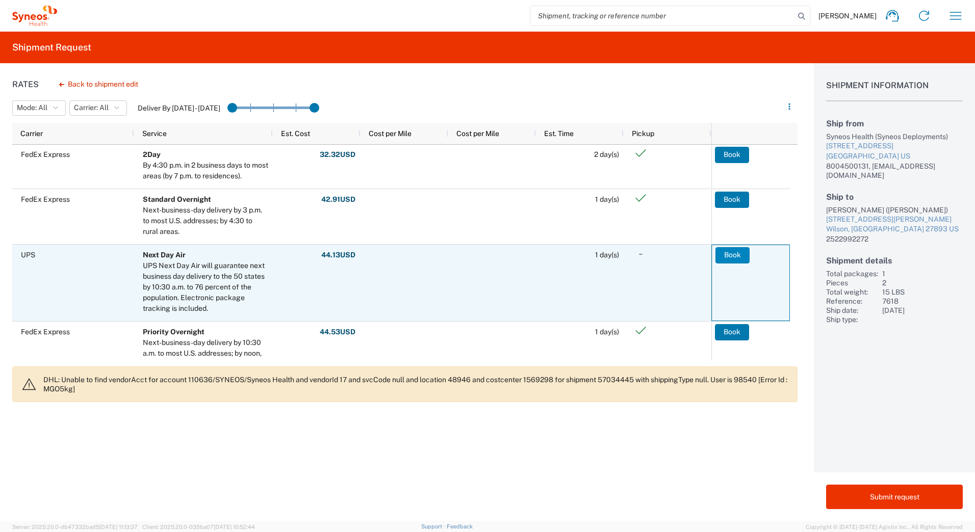
click at [724, 252] on button "Book" at bounding box center [732, 255] width 34 height 16
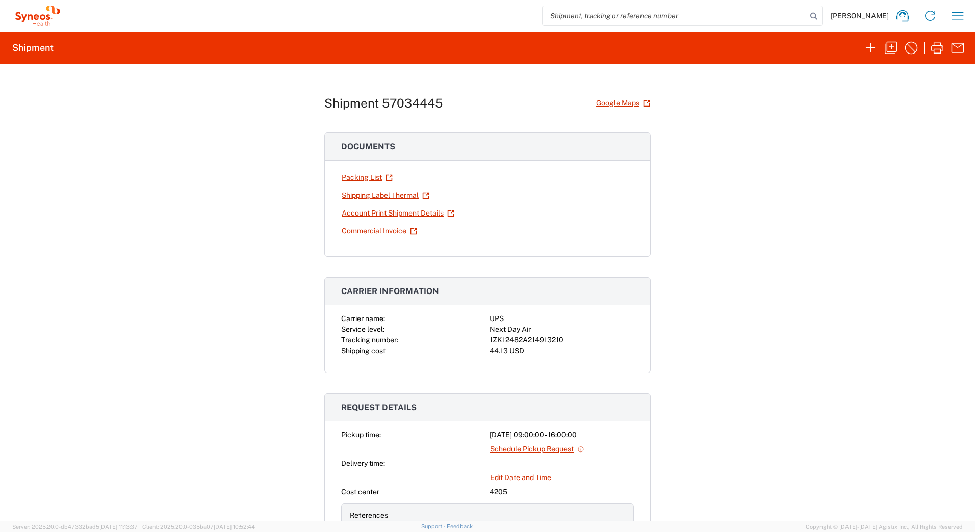
click at [522, 341] on div "1ZK12482A214913210" at bounding box center [561, 340] width 144 height 11
copy div "1ZK12482A214913210"
click at [375, 197] on link "Shipping Label Thermal" at bounding box center [385, 196] width 89 height 18
click at [889, 49] on icon "button" at bounding box center [890, 48] width 16 height 16
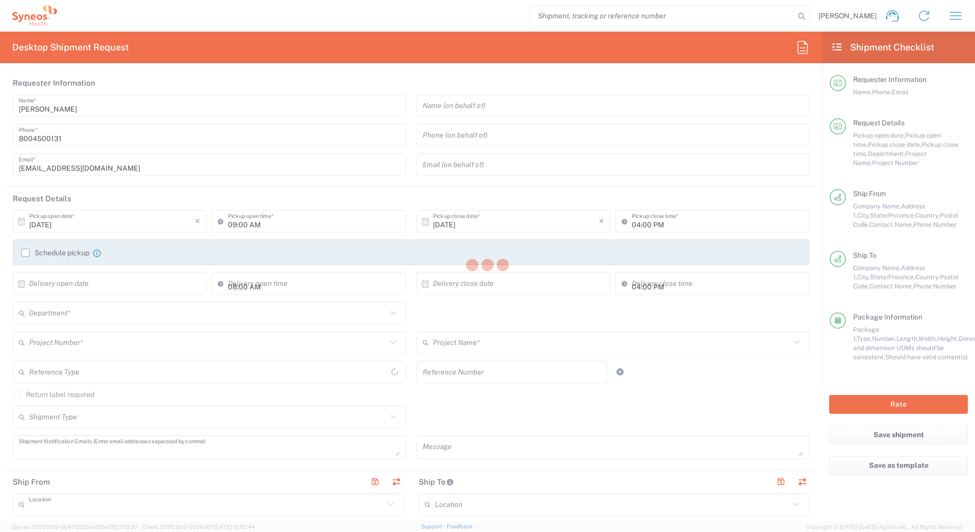
type input "Syneos Deployments"
type textarea "[EMAIL_ADDRESS][DOMAIN_NAME]"
type input "Syneos Health Commercial Servi- [GEOGRAPHIC_DATA] [GEOGRAPHIC_DATA]"
type input "Syneos Health"
type input "[STREET_ADDRESS]"
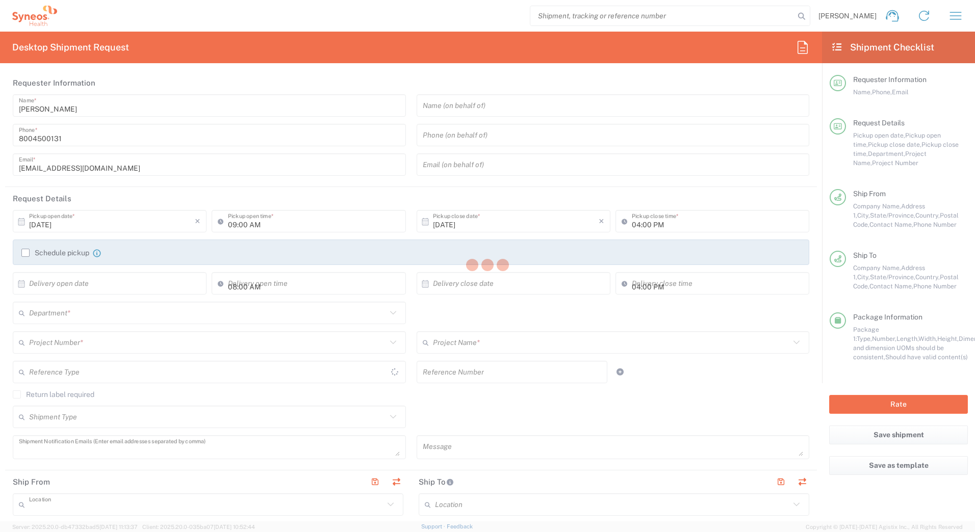
type input "3rd Floor"
type input "Bridgewater"
type input "08807"
type input "Syneos Deployments"
type input "8004500131"
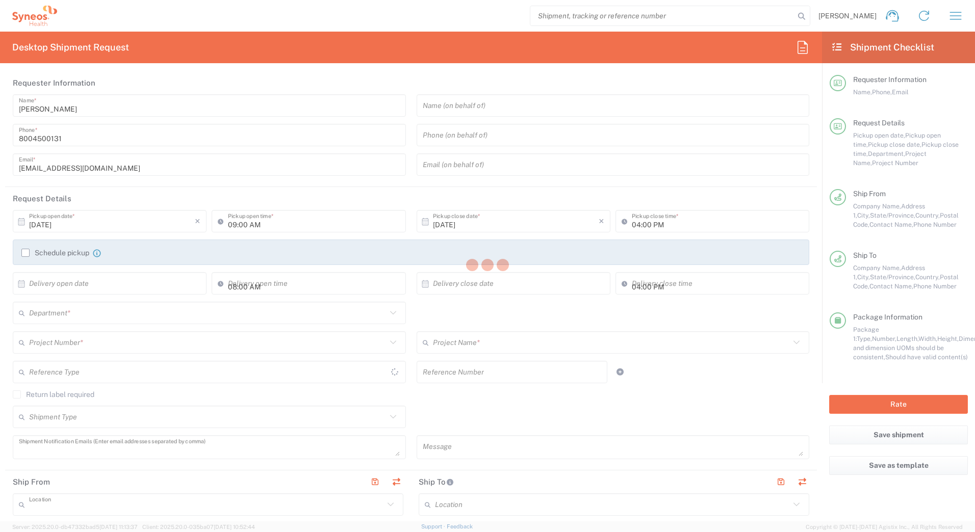
type input "[EMAIL_ADDRESS][DOMAIN_NAME]"
type input "[PERSON_NAME]"
type input "[STREET_ADDRESS][PERSON_NAME]"
type input "[PERSON_NAME]"
type input "[GEOGRAPHIC_DATA]"
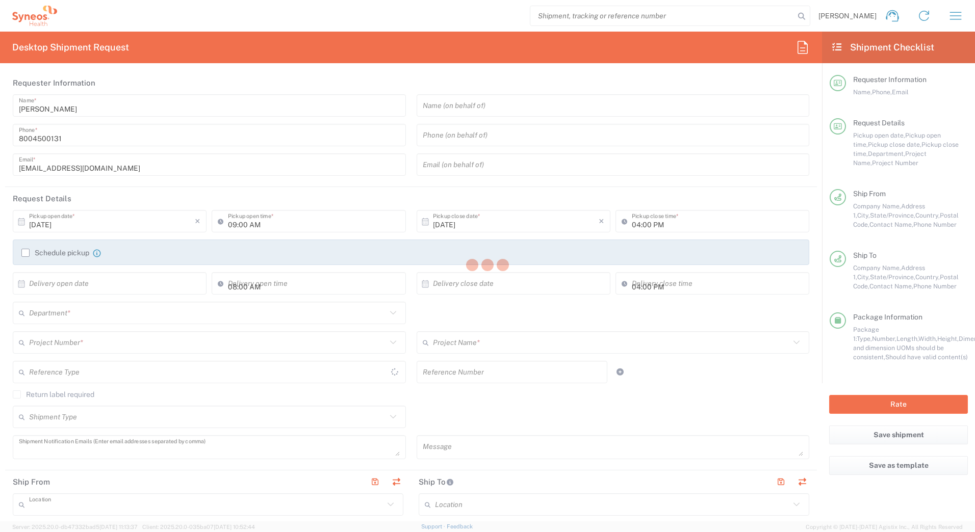
type input "27893"
type input "[PERSON_NAME]"
type input "2522992272"
type input "Adult Signature Required"
type input "Sender/Shipper"
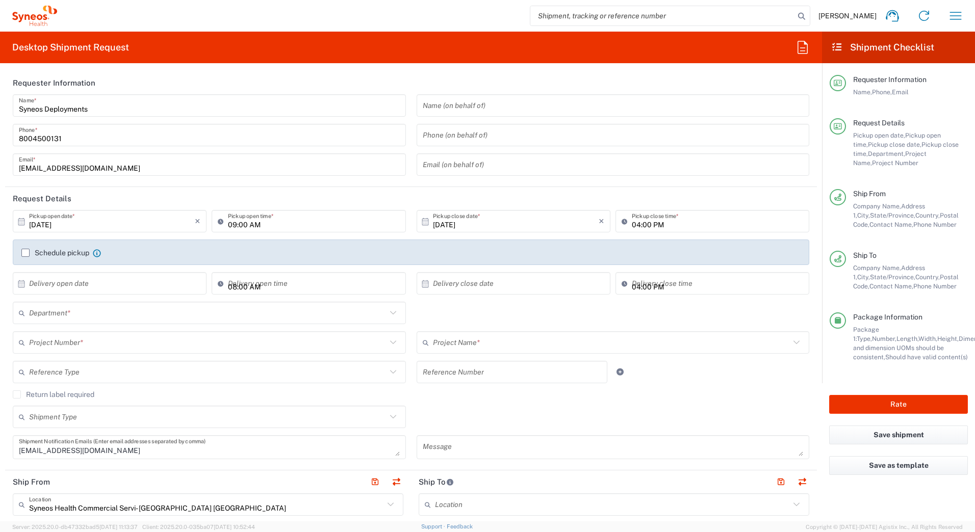
type input "[US_STATE]"
type input "Your Packaging"
type input "7618"
type input "MMS-US - Amgen FAS (7518)"
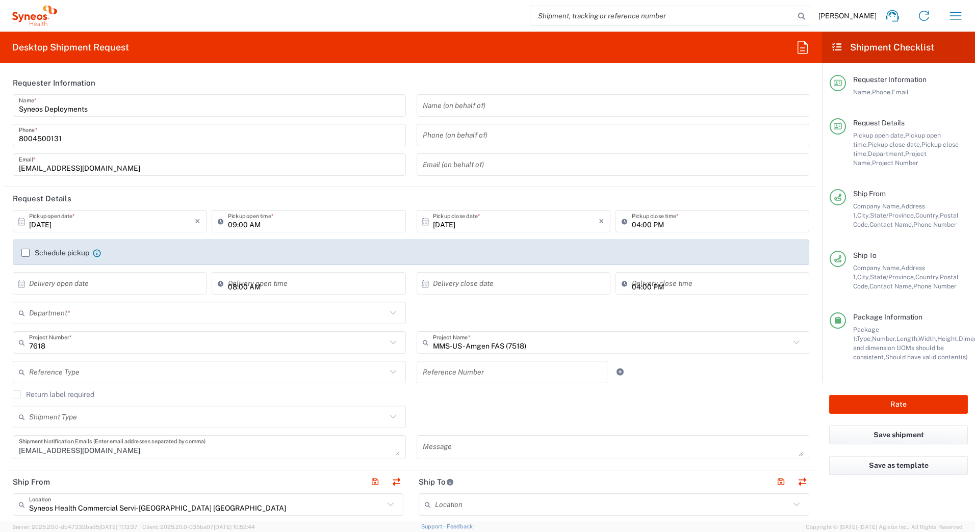
type input "4205"
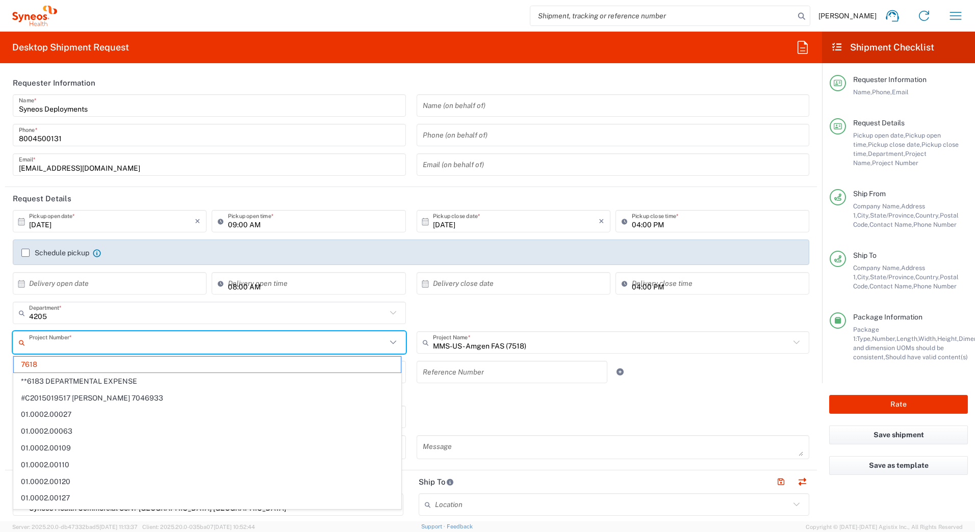
drag, startPoint x: 49, startPoint y: 344, endPoint x: 25, endPoint y: 340, distance: 24.8
click at [25, 340] on div "Project Number *" at bounding box center [209, 342] width 393 height 22
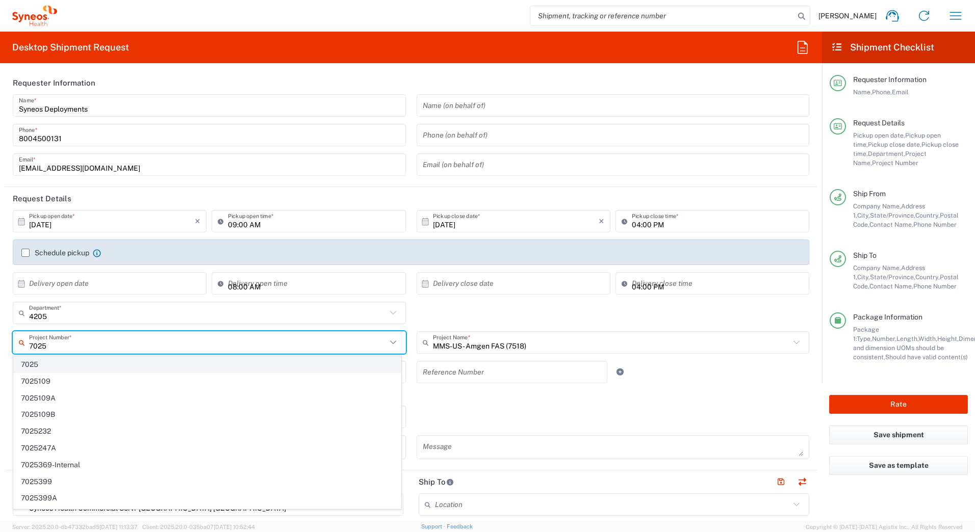
type input "7025"
click at [25, 359] on span "7025" at bounding box center [207, 365] width 387 height 16
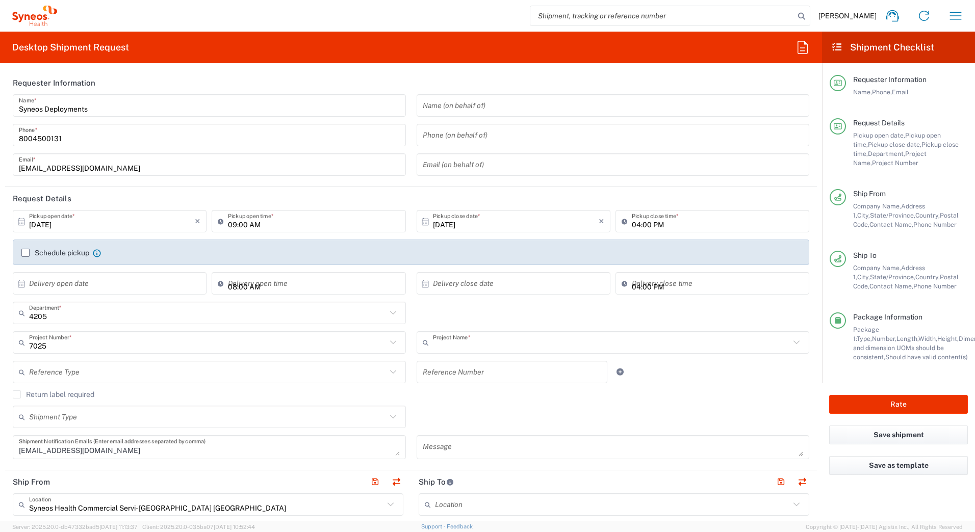
type input "ST-US - GSK VM (0325)"
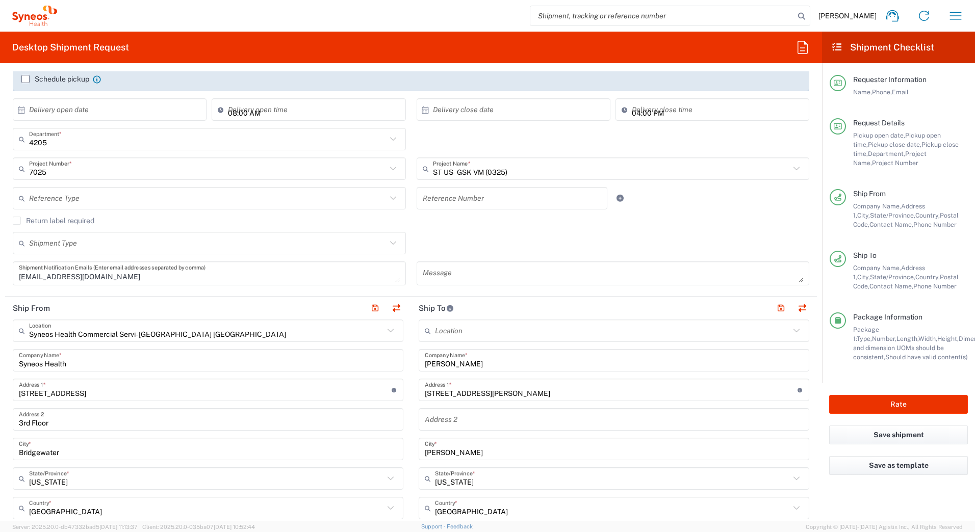
scroll to position [255, 0]
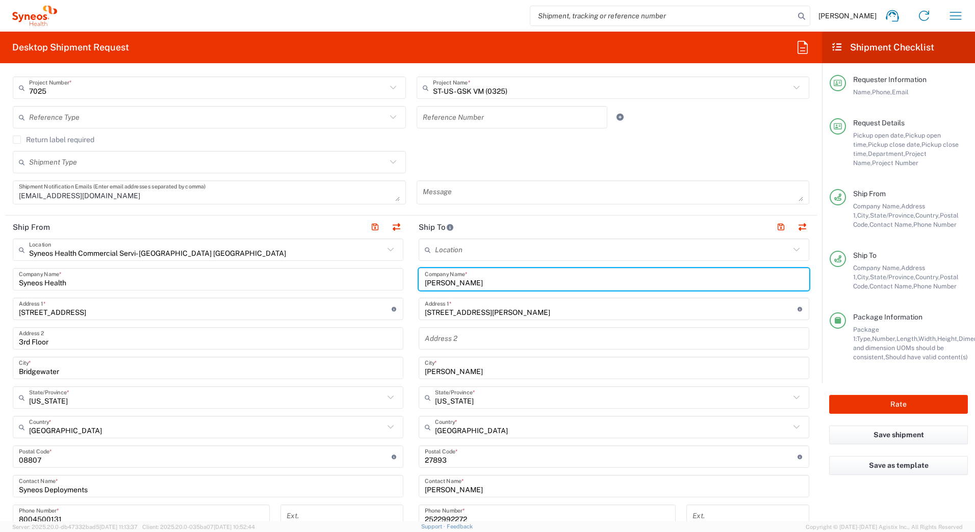
drag, startPoint x: 446, startPoint y: 290, endPoint x: 391, endPoint y: 292, distance: 55.6
click at [391, 292] on div "Ship From Syneos Health Commercial Servi- [GEOGRAPHIC_DATA] [GEOGRAPHIC_DATA] L…" at bounding box center [411, 443] width 812 height 455
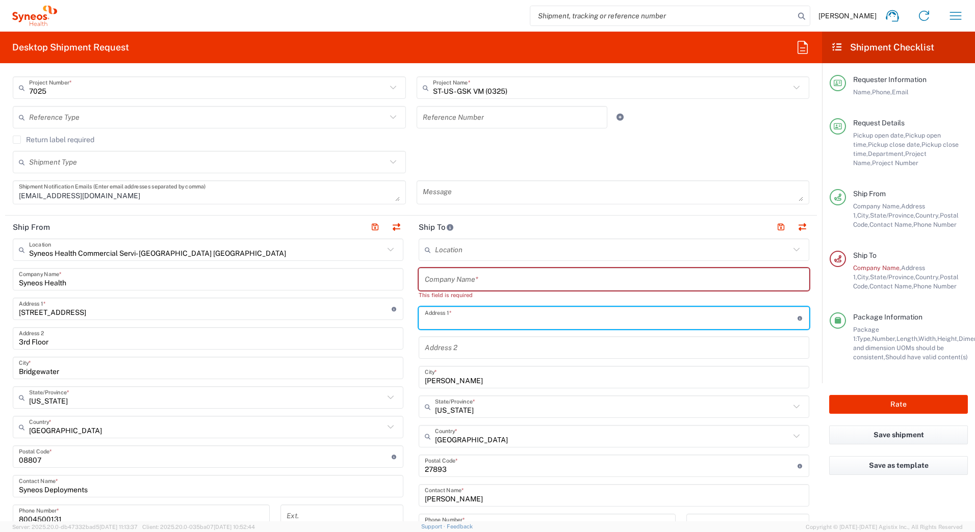
drag, startPoint x: 475, startPoint y: 313, endPoint x: 414, endPoint y: 342, distance: 67.0
click at [405, 323] on div "Ship From Syneos Health Commercial Servi- [GEOGRAPHIC_DATA] [GEOGRAPHIC_DATA] L…" at bounding box center [411, 448] width 812 height 464
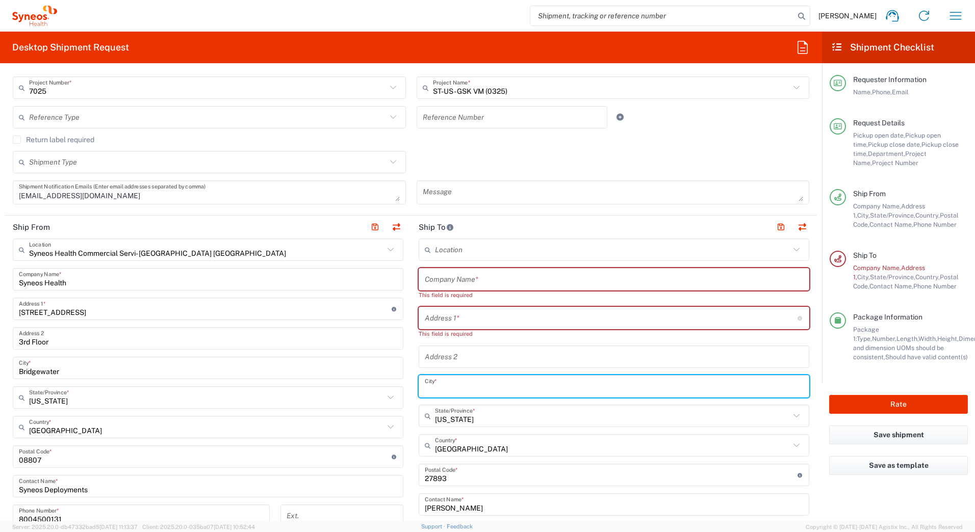
drag, startPoint x: 447, startPoint y: 378, endPoint x: 405, endPoint y: 377, distance: 42.3
click at [405, 378] on div "Ship From Syneos Health Commercial Servi- [GEOGRAPHIC_DATA] [GEOGRAPHIC_DATA] L…" at bounding box center [411, 453] width 812 height 474
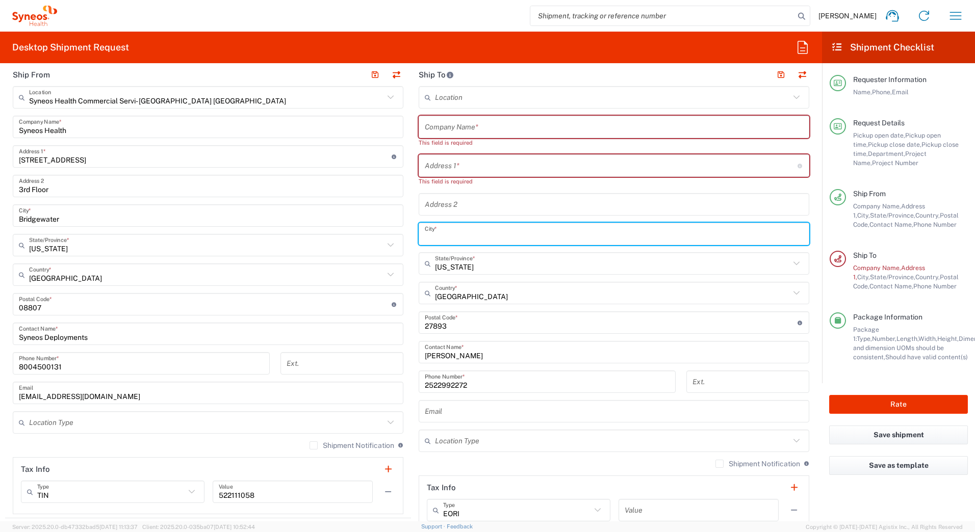
scroll to position [408, 0]
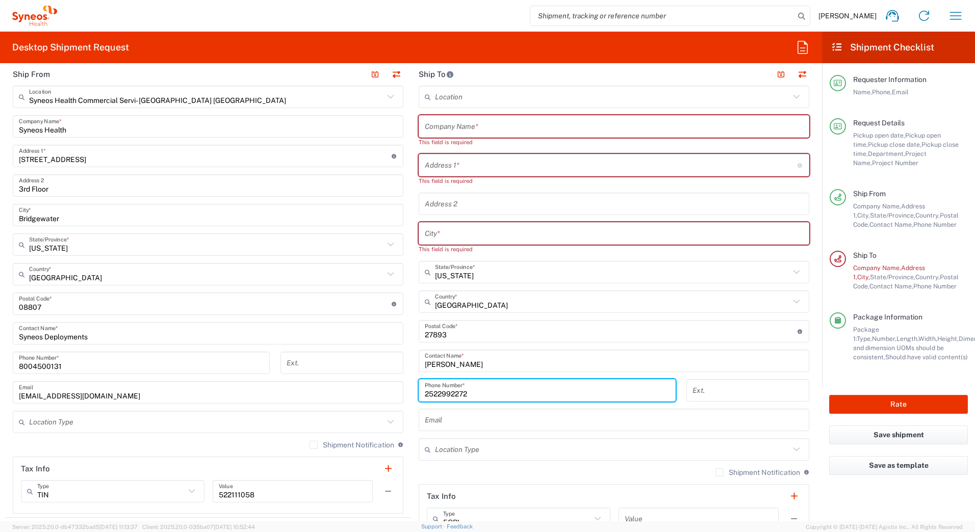
drag, startPoint x: 469, startPoint y: 387, endPoint x: 364, endPoint y: 386, distance: 104.5
click at [360, 388] on div "Ship From Syneos Health Commercial Servi- [GEOGRAPHIC_DATA] [GEOGRAPHIC_DATA] L…" at bounding box center [411, 304] width 812 height 483
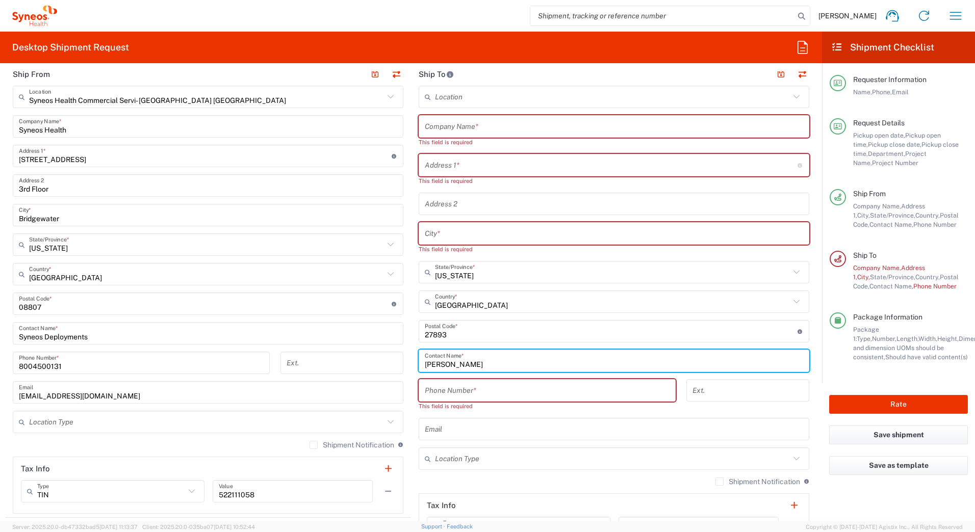
drag, startPoint x: 471, startPoint y: 364, endPoint x: 333, endPoint y: 363, distance: 137.7
click at [324, 375] on div "Ship From Syneos Health Commercial Servi- [GEOGRAPHIC_DATA] [GEOGRAPHIC_DATA] L…" at bounding box center [411, 309] width 812 height 492
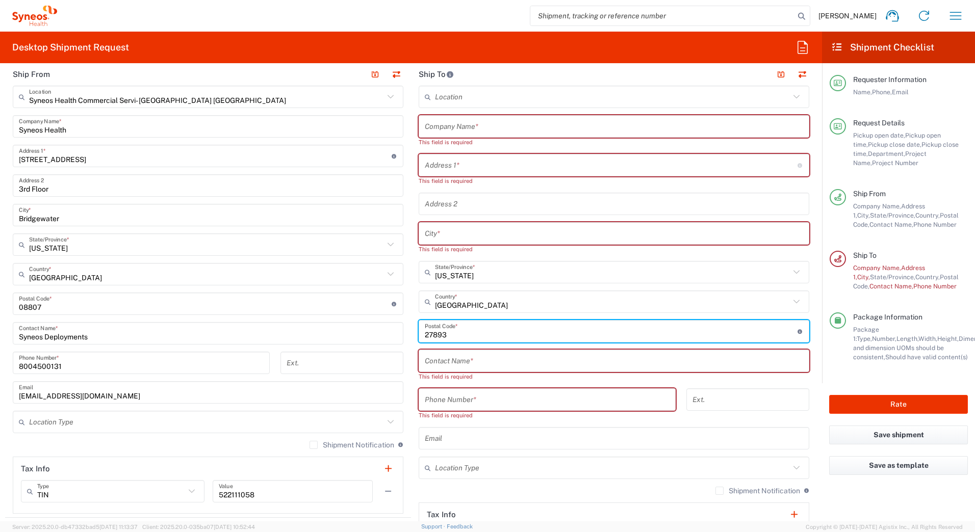
drag, startPoint x: 436, startPoint y: 339, endPoint x: 455, endPoint y: 309, distance: 34.9
click at [312, 342] on div "Ship From Syneos Health Commercial Servi- [GEOGRAPHIC_DATA] [GEOGRAPHIC_DATA] L…" at bounding box center [411, 313] width 812 height 501
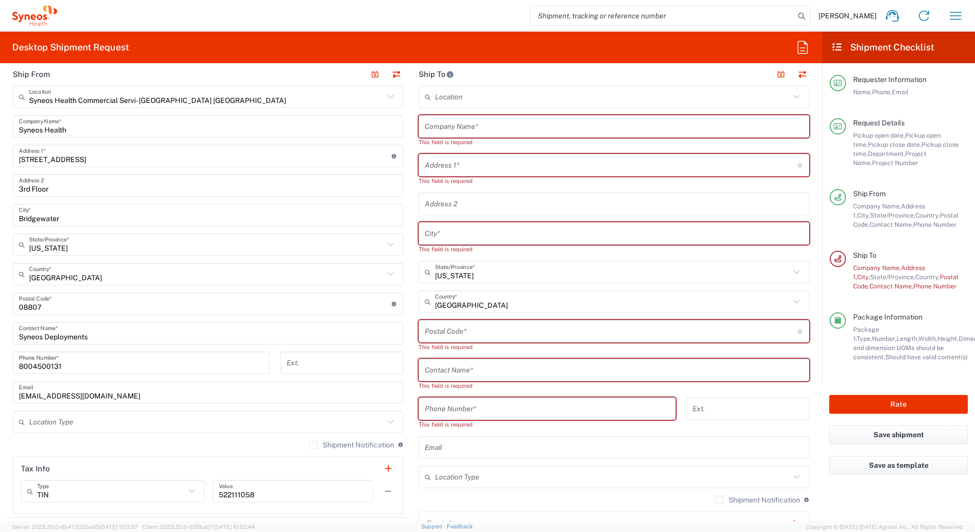
click at [438, 124] on input "text" at bounding box center [614, 127] width 378 height 18
paste input "[PERSON_NAME]"
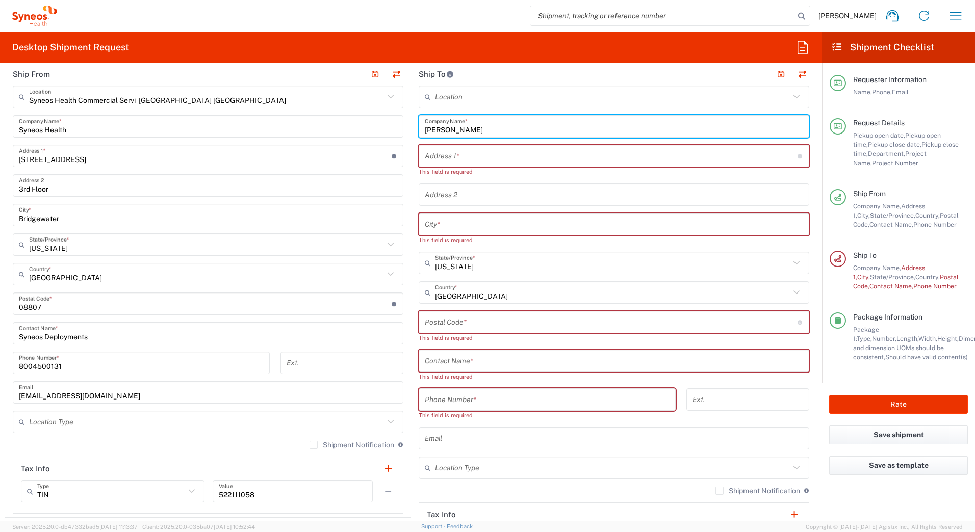
click at [435, 125] on input "[PERSON_NAME]" at bounding box center [614, 127] width 378 height 18
click at [436, 126] on input "[PERSON_NAME]" at bounding box center [614, 127] width 378 height 18
drag, startPoint x: 466, startPoint y: 131, endPoint x: 399, endPoint y: 124, distance: 67.6
click at [399, 126] on div "Ship From Syneos Health Commercial Servi- [GEOGRAPHIC_DATA] [GEOGRAPHIC_DATA] L…" at bounding box center [411, 313] width 812 height 501
type input "[PERSON_NAME]"
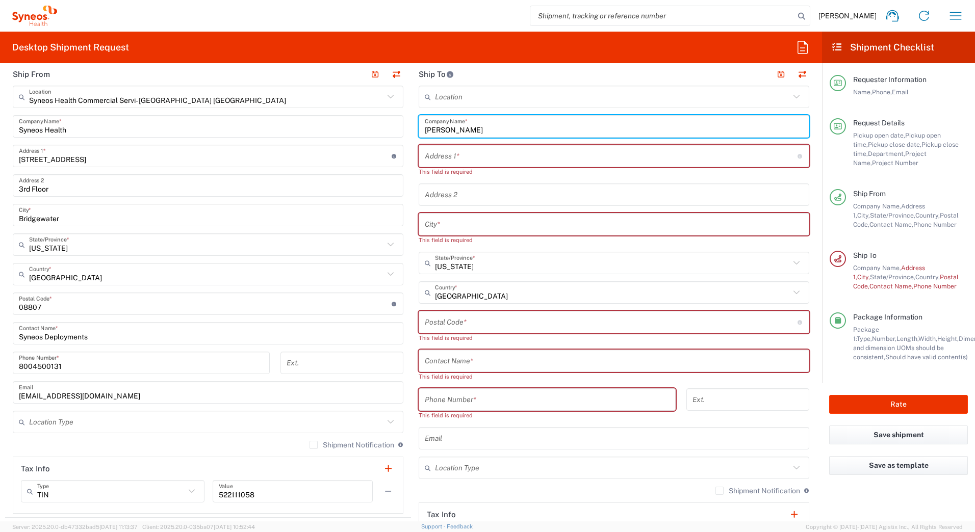
click at [441, 361] on input "text" at bounding box center [614, 361] width 378 height 18
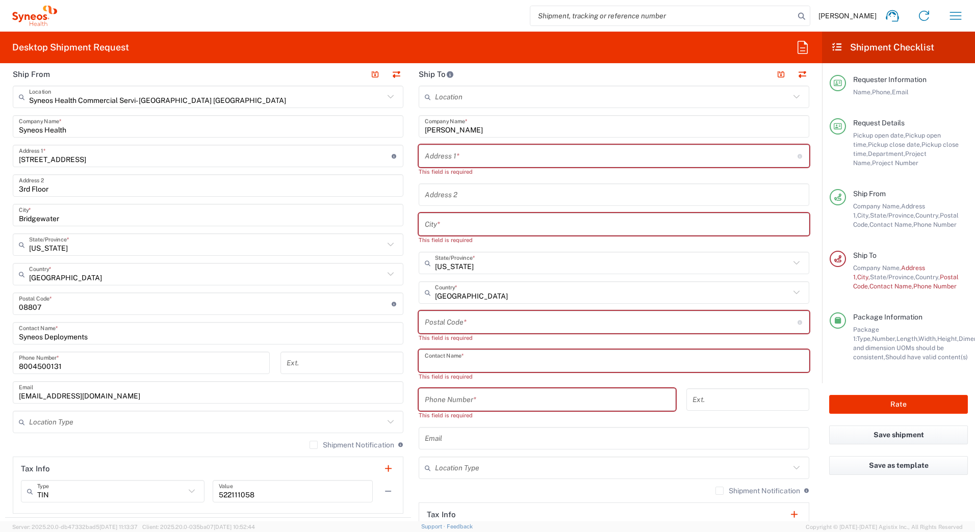
paste input "[PERSON_NAME]"
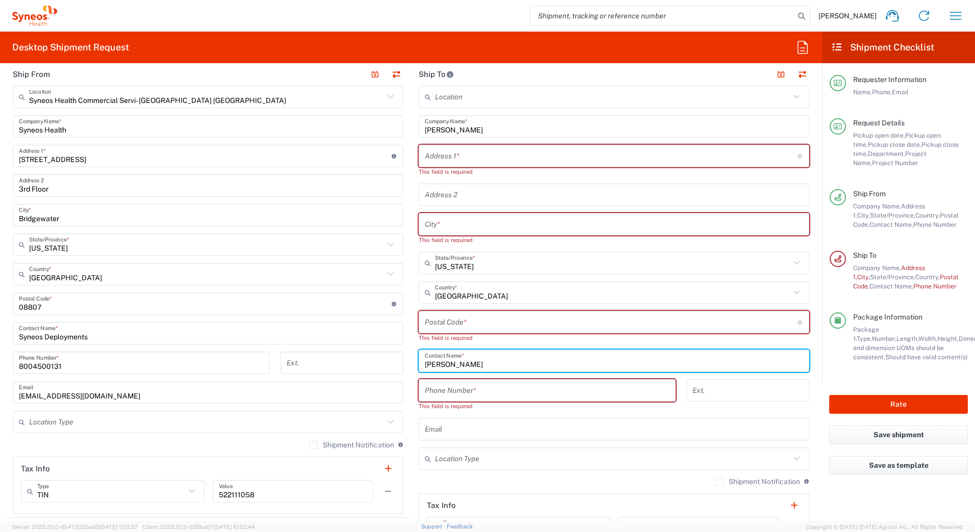
type input "[PERSON_NAME]"
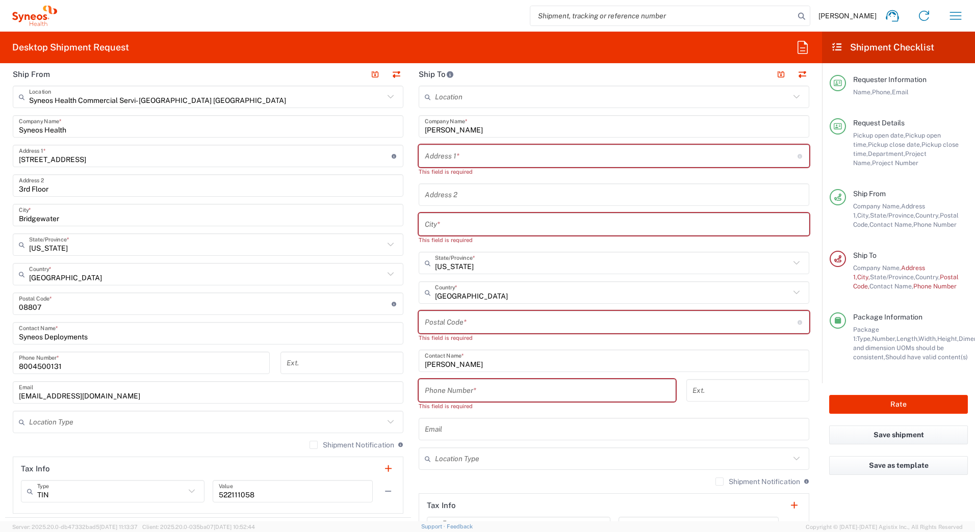
click at [432, 155] on input "text" at bounding box center [611, 156] width 373 height 18
paste input "[STREET_ADDRESS]"
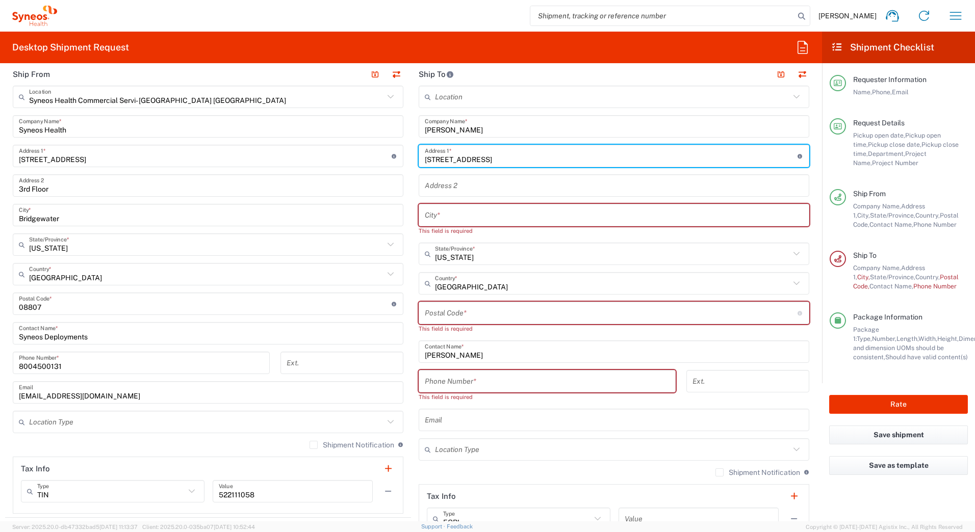
type input "[STREET_ADDRESS]"
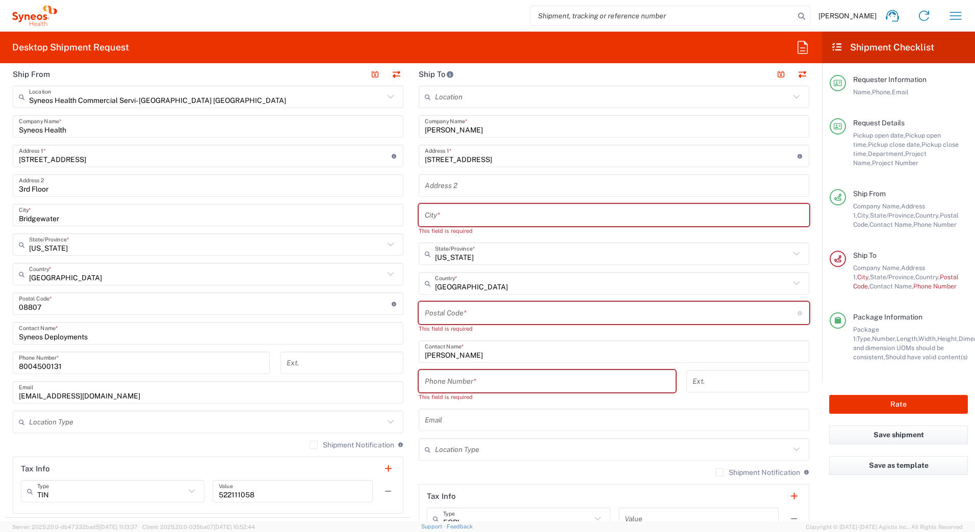
click at [454, 213] on input "text" at bounding box center [614, 215] width 378 height 18
paste input "[GEOGRAPHIC_DATA]"
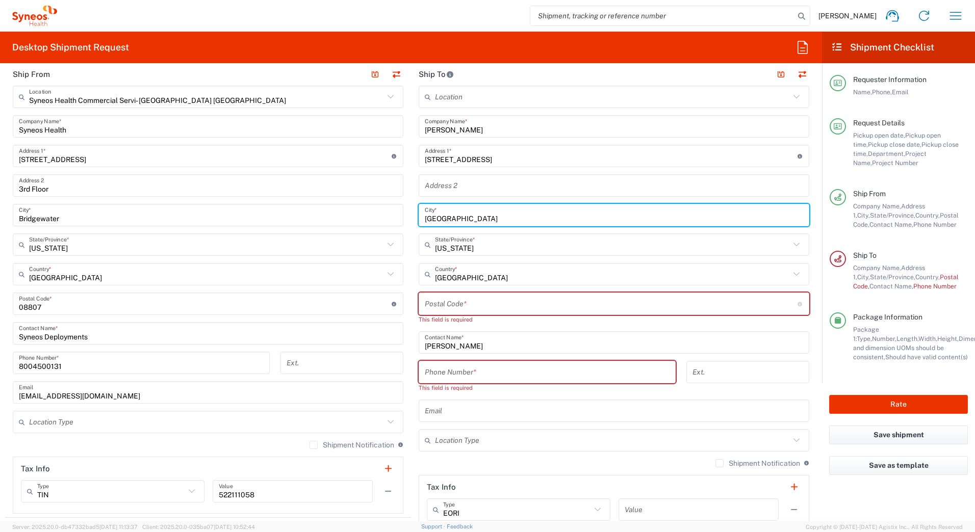
type input "[GEOGRAPHIC_DATA]"
click at [485, 248] on input "text" at bounding box center [612, 245] width 355 height 18
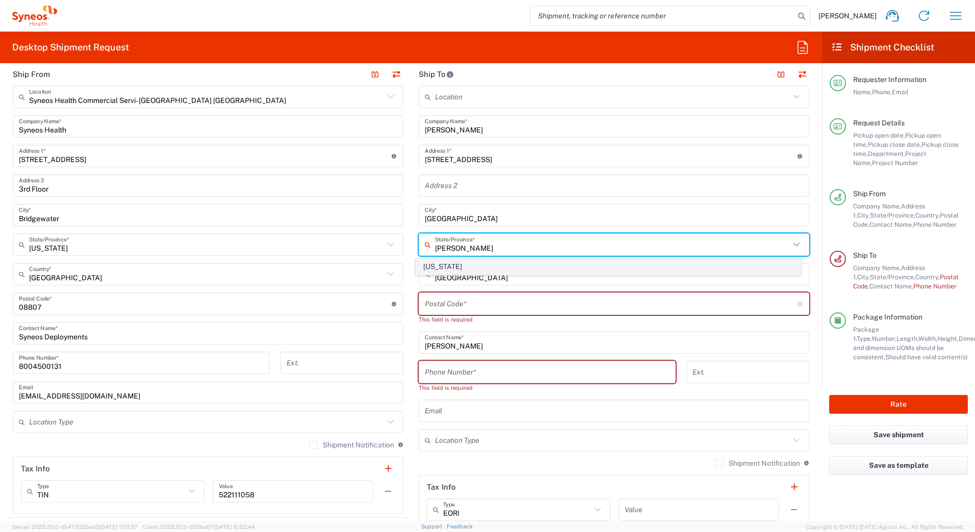
click at [436, 263] on span "[US_STATE]" at bounding box center [608, 267] width 385 height 16
type input "[US_STATE]"
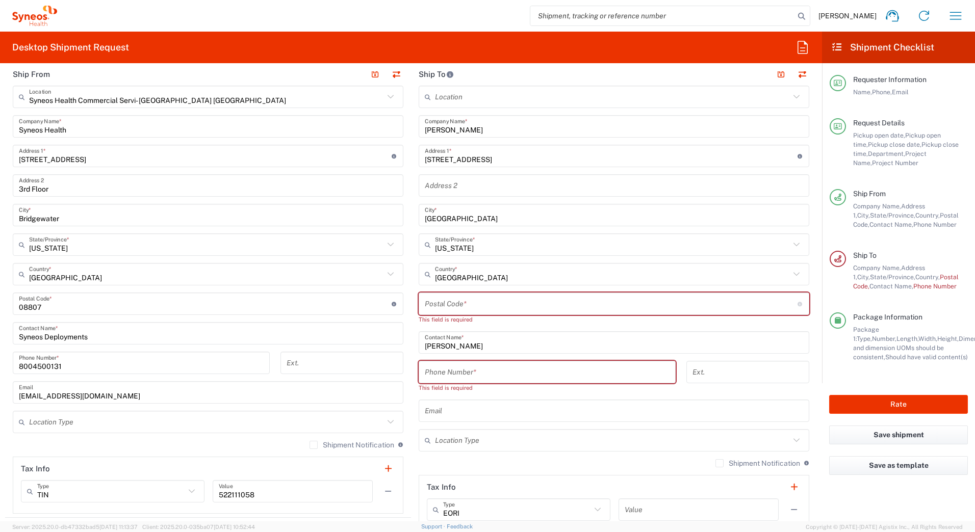
click at [436, 301] on input "undefined" at bounding box center [611, 304] width 373 height 18
paste input "33705"
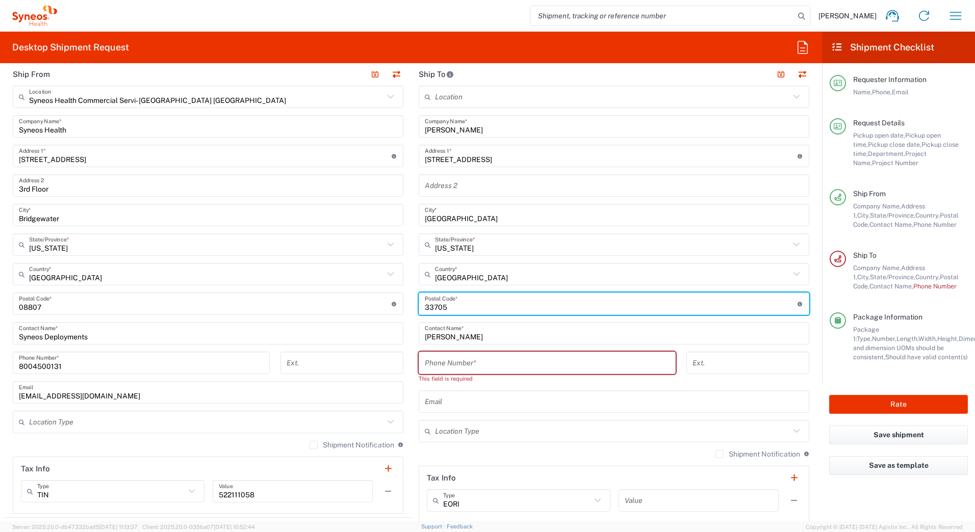
type input "33705"
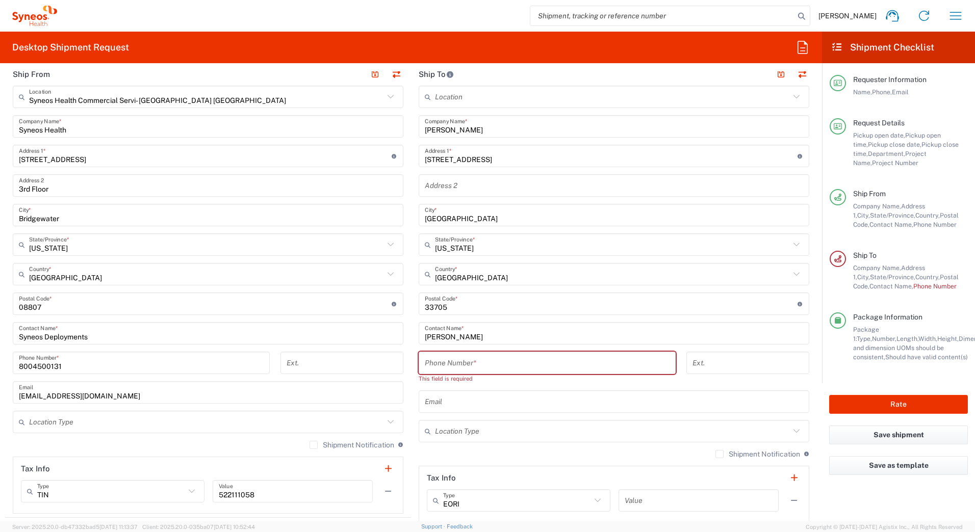
click at [466, 368] on input "tel" at bounding box center [547, 363] width 245 height 18
paste input "2177207866"
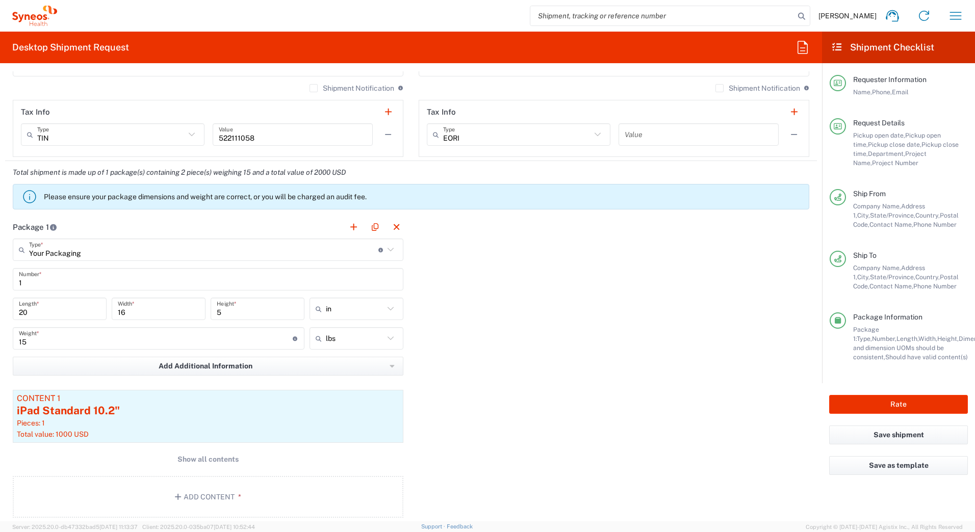
scroll to position [816, 0]
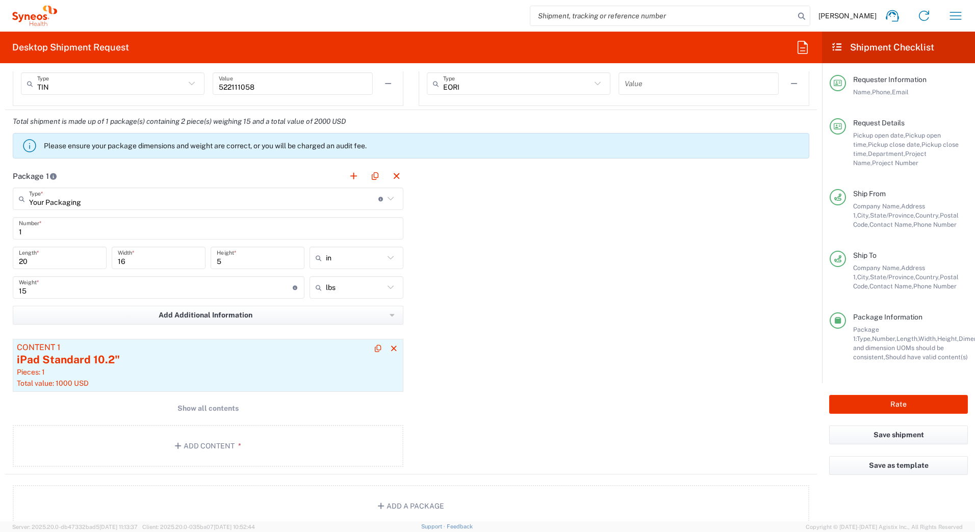
type input "2177207866"
click at [184, 368] on div "Pieces: 1" at bounding box center [208, 372] width 382 height 9
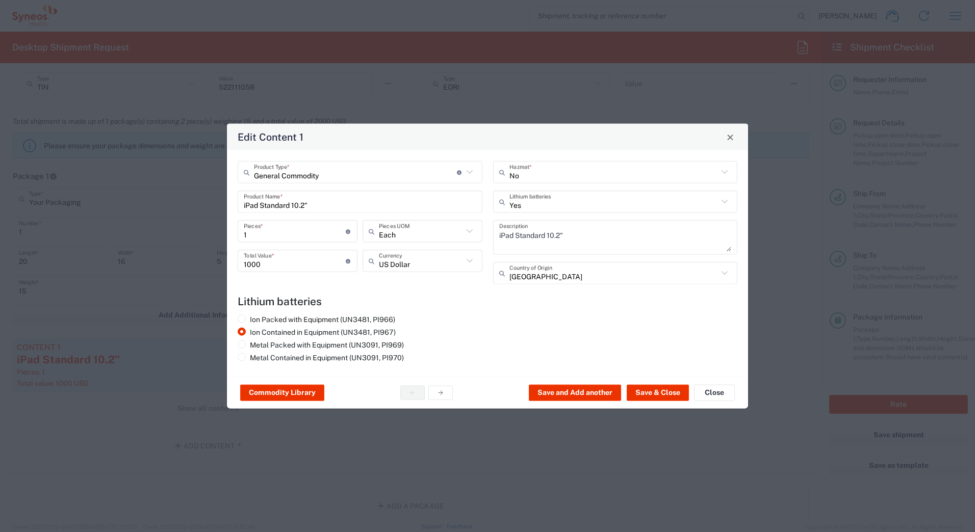
click at [340, 205] on input "iPad Standard 10.2"" at bounding box center [360, 202] width 232 height 18
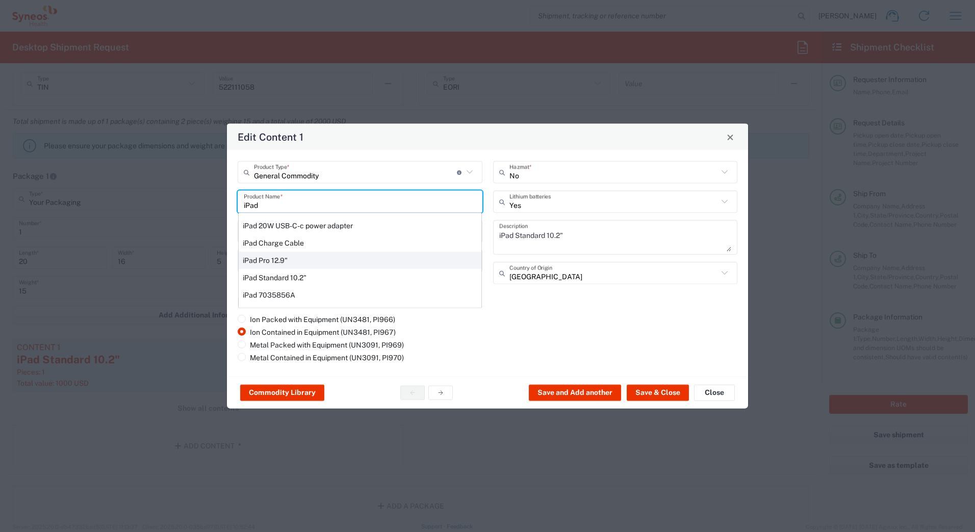
click at [284, 258] on div "iPad Pro 12.9"" at bounding box center [360, 260] width 243 height 17
type input "iPad Pro 12.9""
type textarea "iPad Pro 12.9""
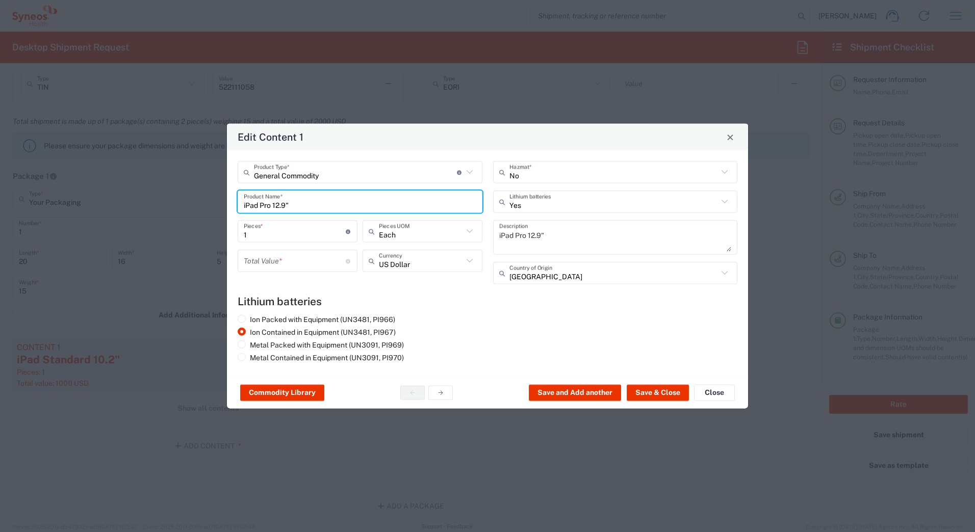
click at [284, 258] on input "number" at bounding box center [295, 261] width 102 height 18
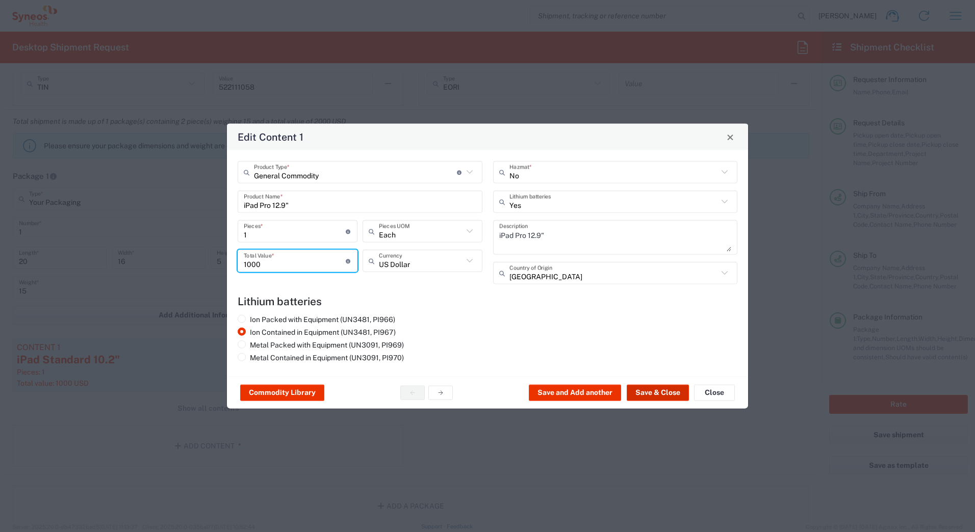
type input "1000"
click at [676, 395] on button "Save & Close" at bounding box center [658, 393] width 62 height 16
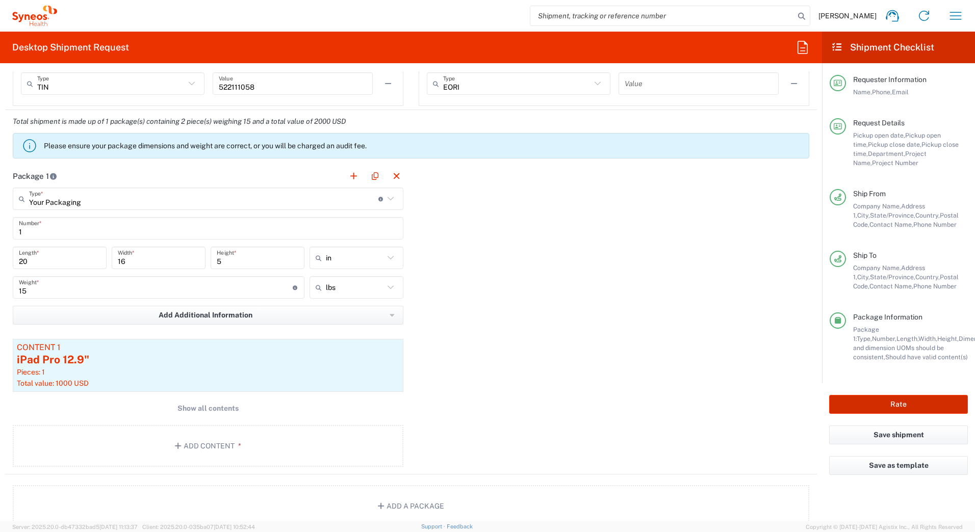
click at [880, 402] on button "Rate" at bounding box center [898, 404] width 139 height 19
type input "7025"
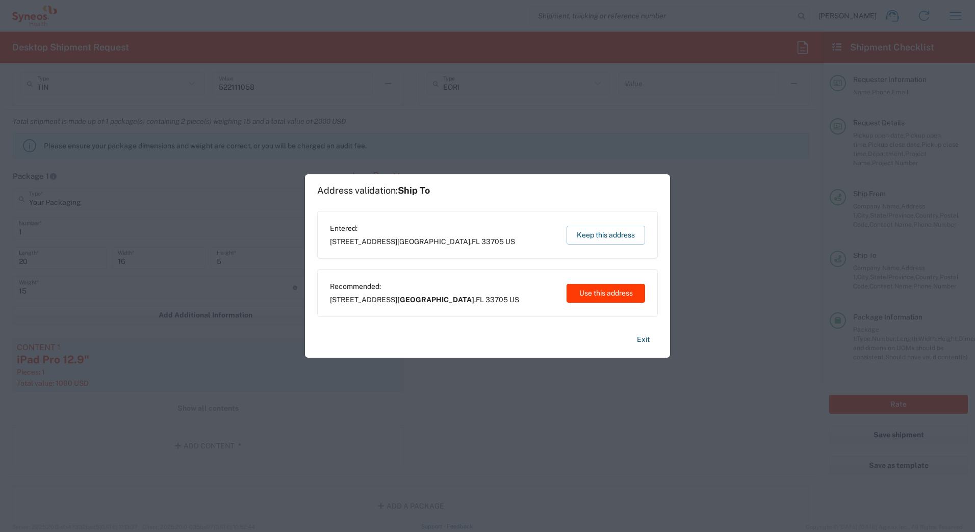
click at [588, 293] on button "Use this address" at bounding box center [605, 293] width 79 height 19
type input "[GEOGRAPHIC_DATA]"
type input "[US_STATE]"
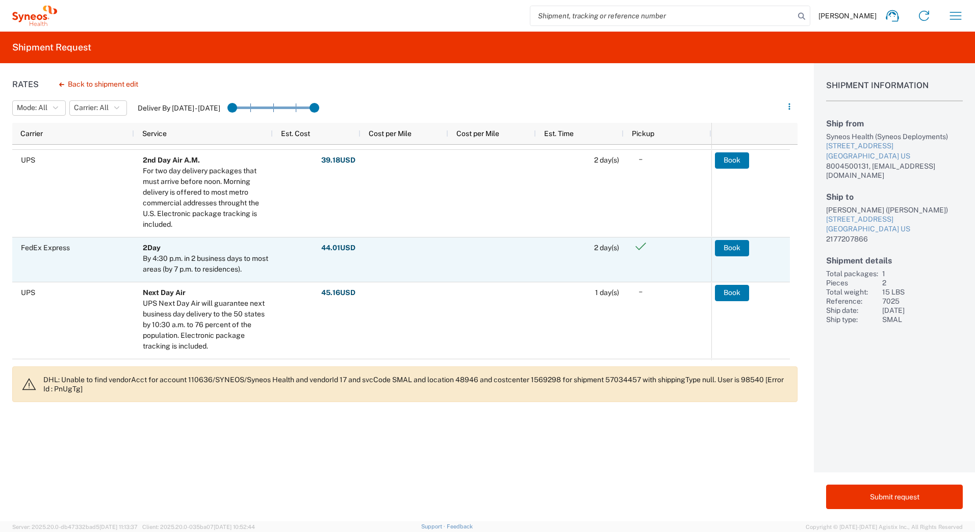
scroll to position [255, 0]
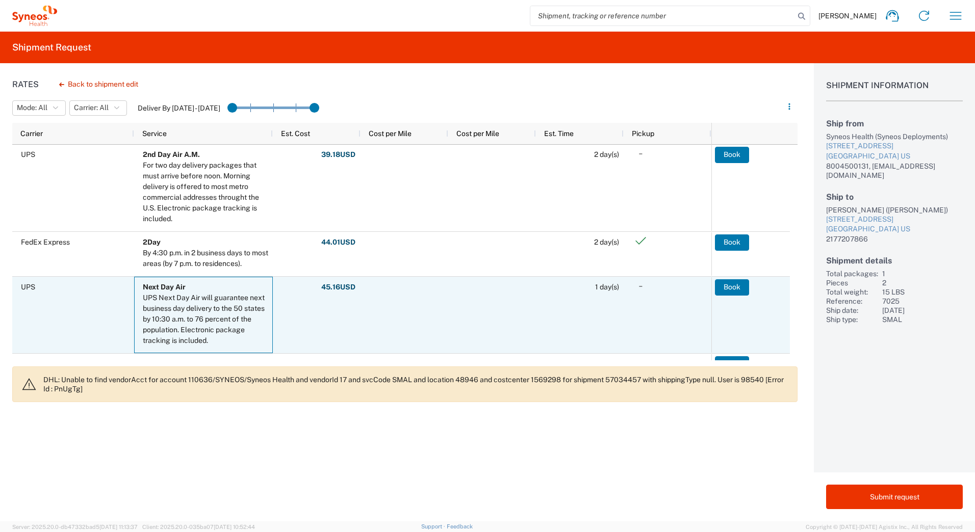
click at [200, 301] on div "UPS Next Day Air will guarantee next business day delivery to the 50 states by …" at bounding box center [205, 320] width 125 height 54
click at [722, 291] on button "Book" at bounding box center [732, 287] width 34 height 16
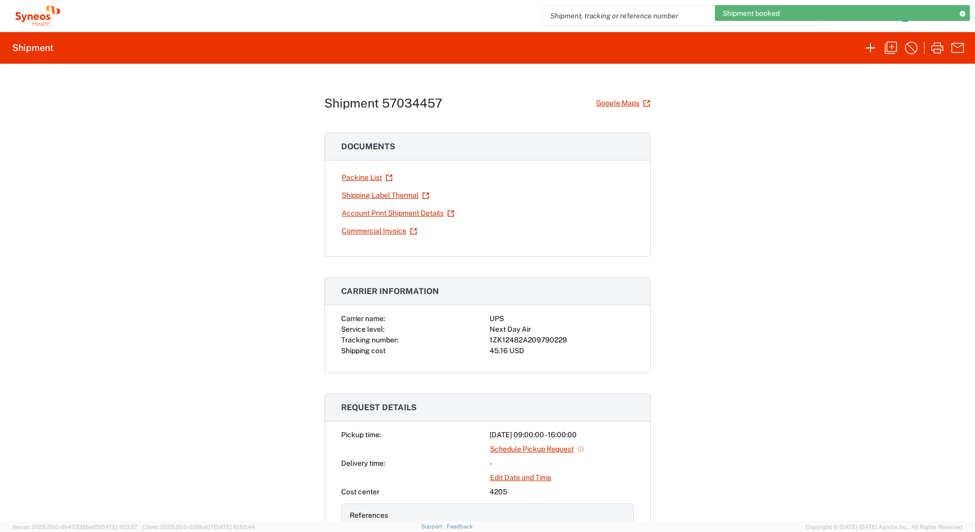
click at [545, 340] on div "1ZK12482A209790229" at bounding box center [561, 340] width 144 height 11
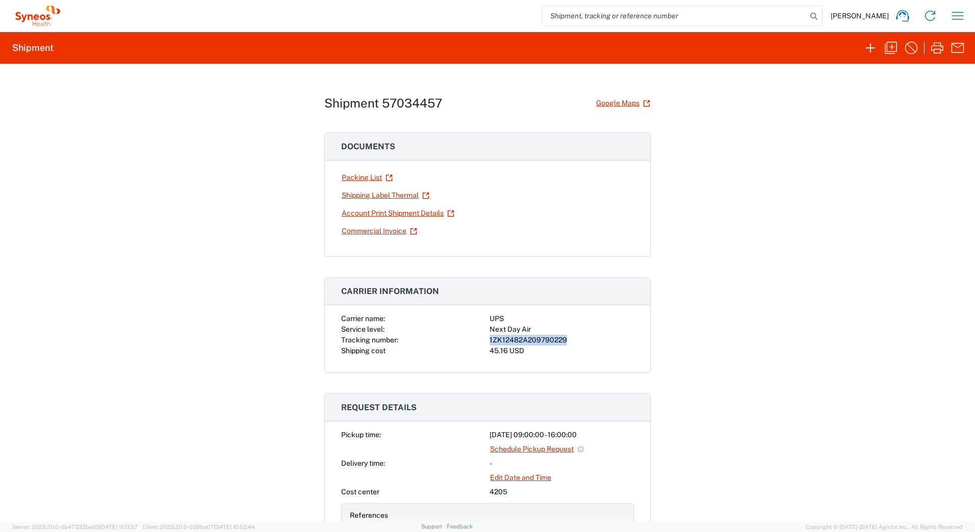
copy div "1ZK12482A209790229"
click at [385, 197] on link "Shipping Label Thermal" at bounding box center [385, 196] width 89 height 18
